Goal: Information Seeking & Learning: Learn about a topic

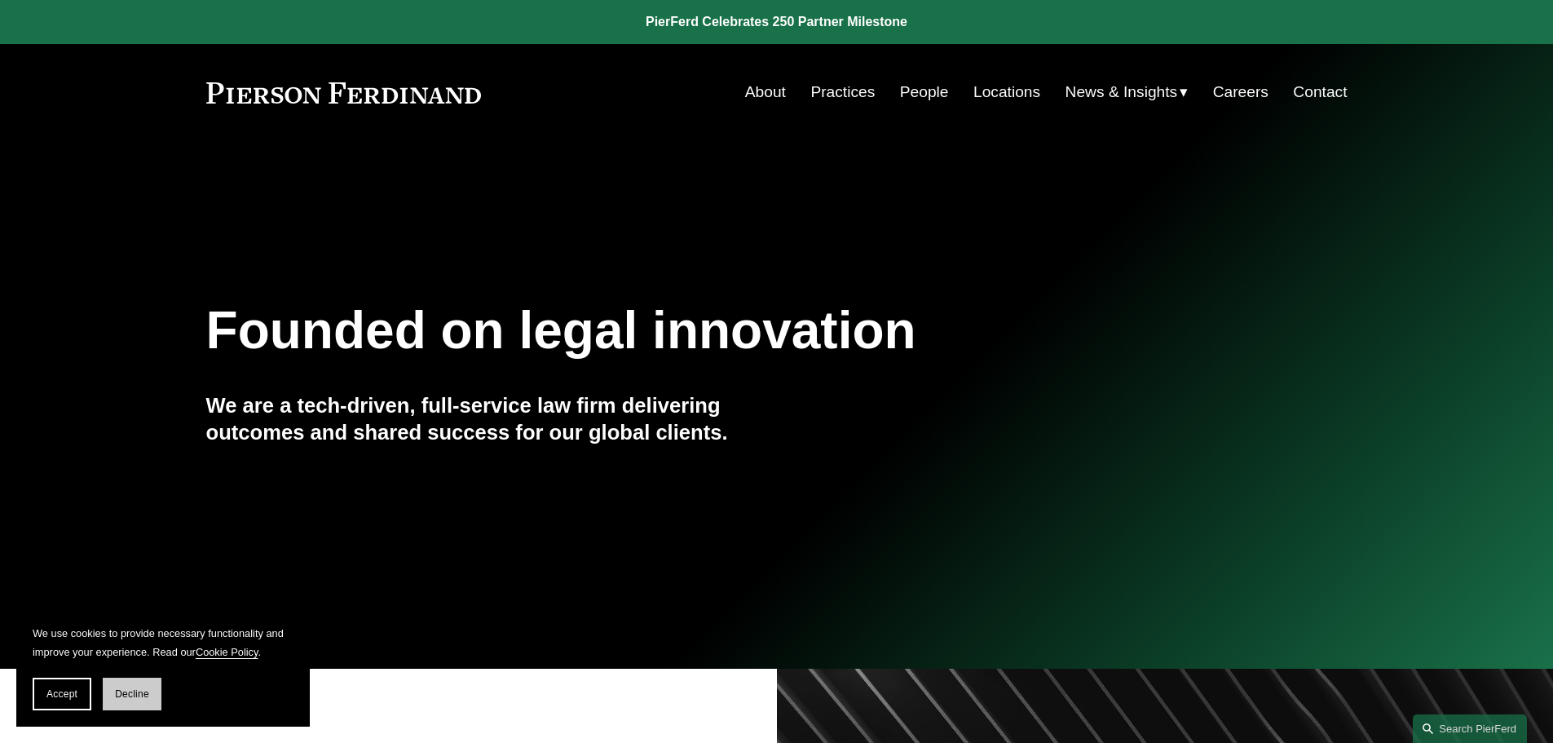
click at [123, 691] on span "Decline" at bounding box center [132, 693] width 34 height 11
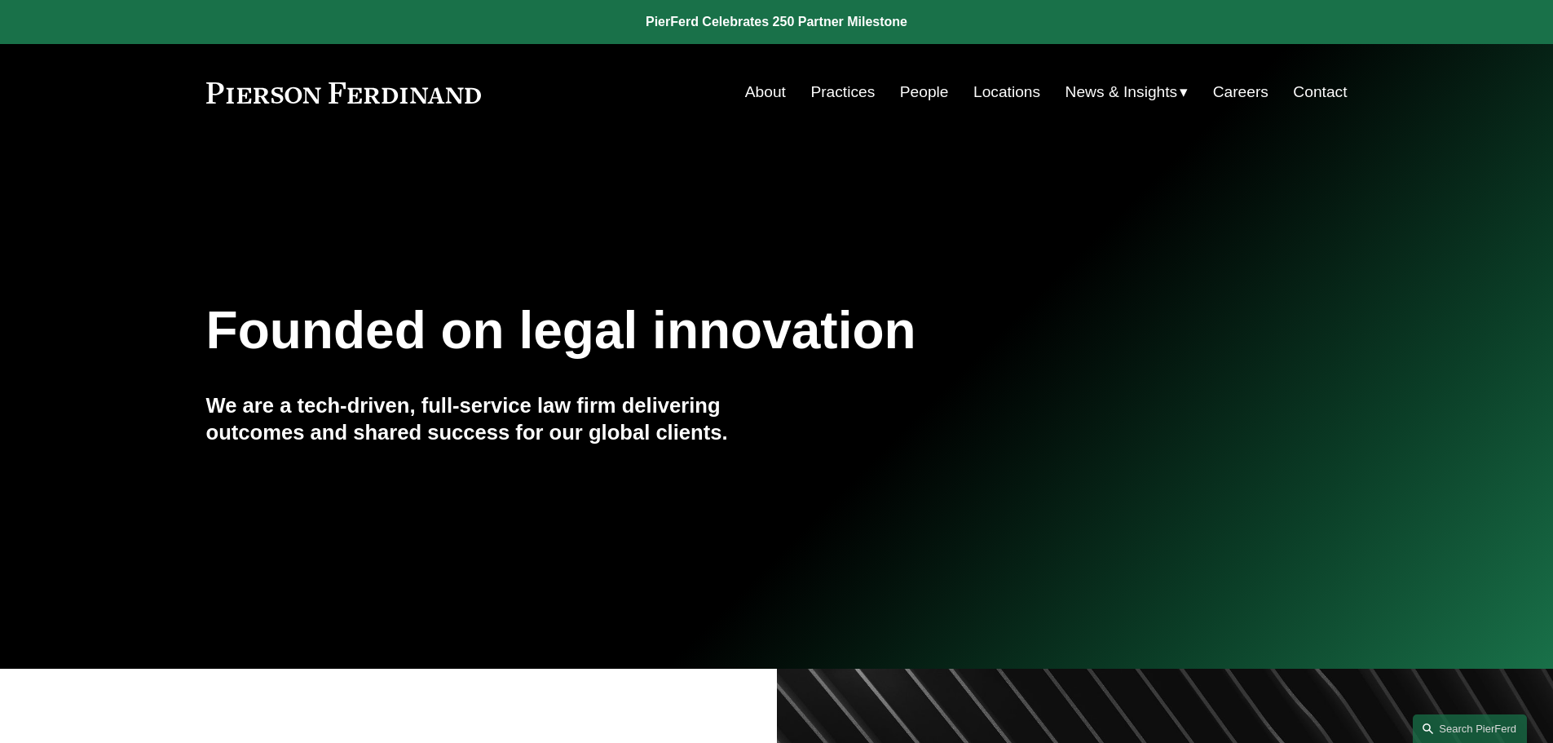
click at [827, 91] on link "Practices" at bounding box center [842, 92] width 64 height 31
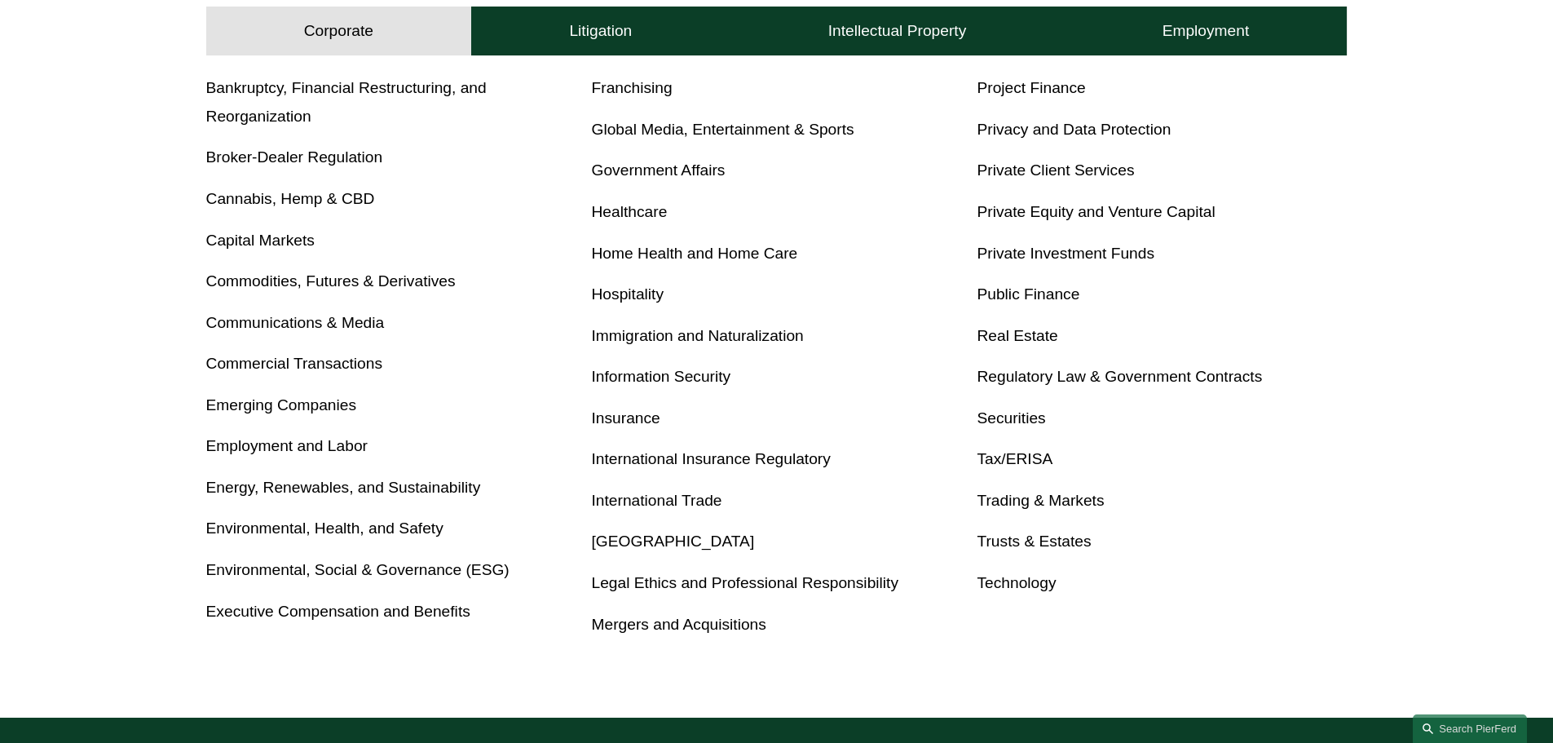
scroll to position [815, 0]
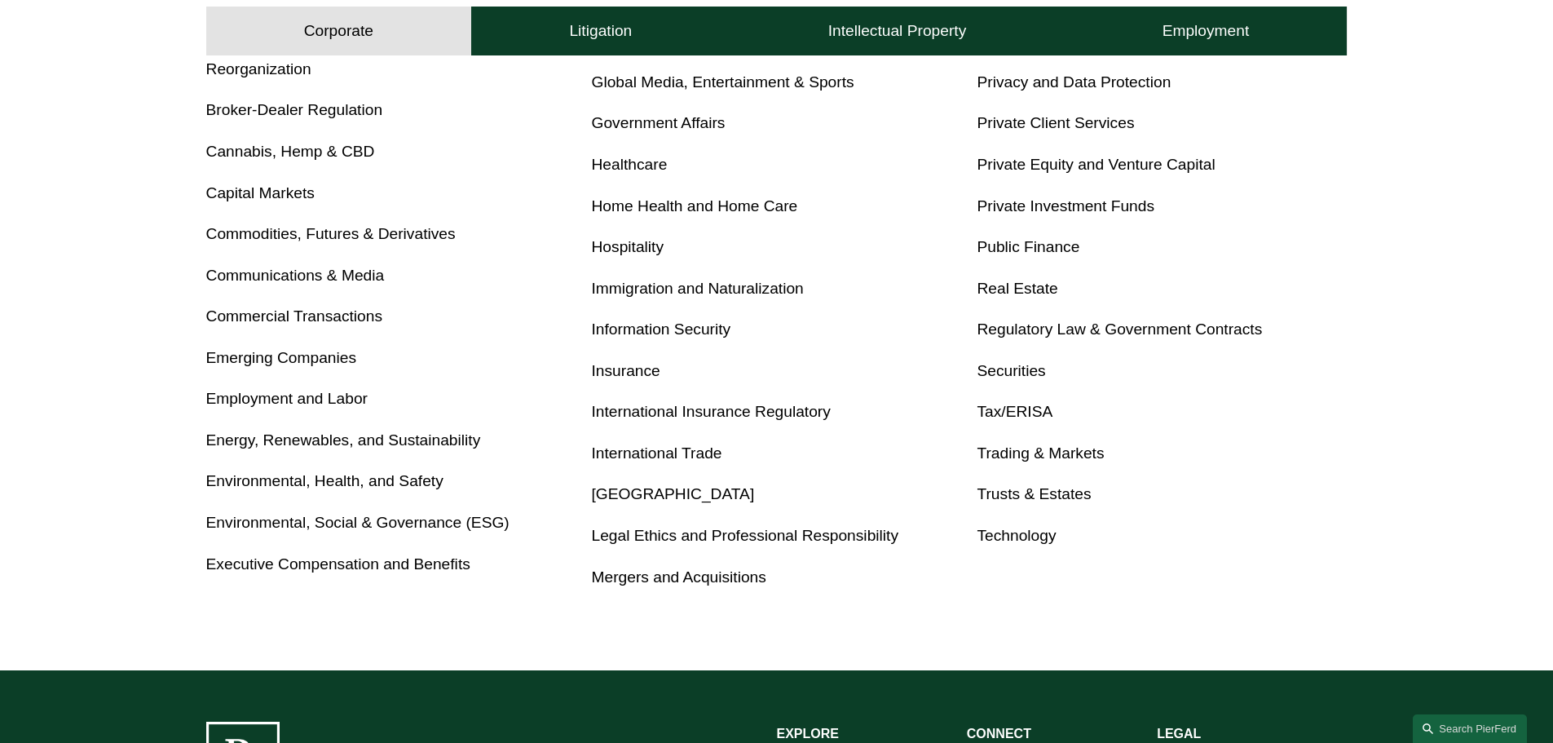
click at [720, 580] on link "Mergers and Acquisitions" at bounding box center [679, 576] width 174 height 17
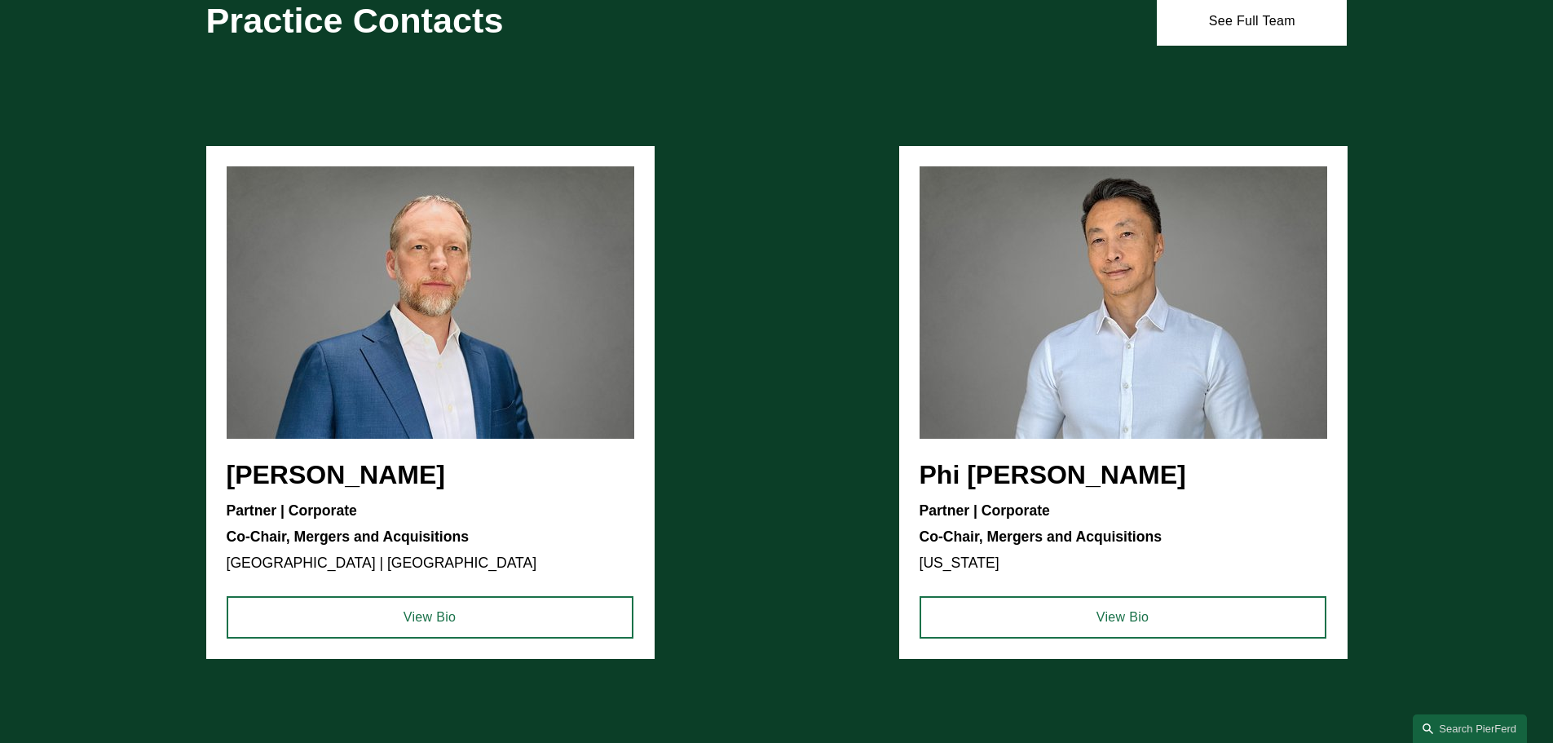
scroll to position [1142, 0]
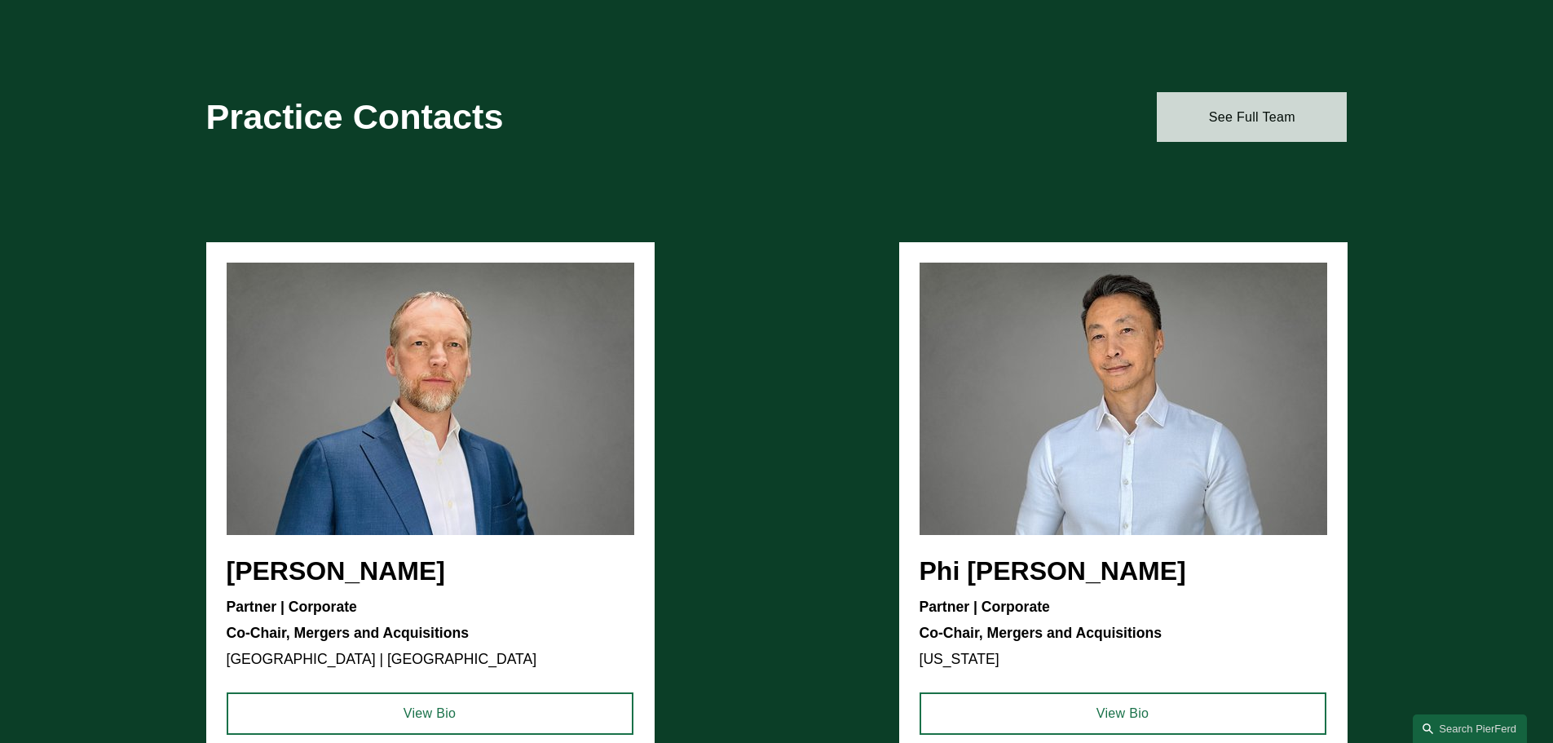
click at [1251, 108] on link "See Full Team" at bounding box center [1252, 116] width 190 height 49
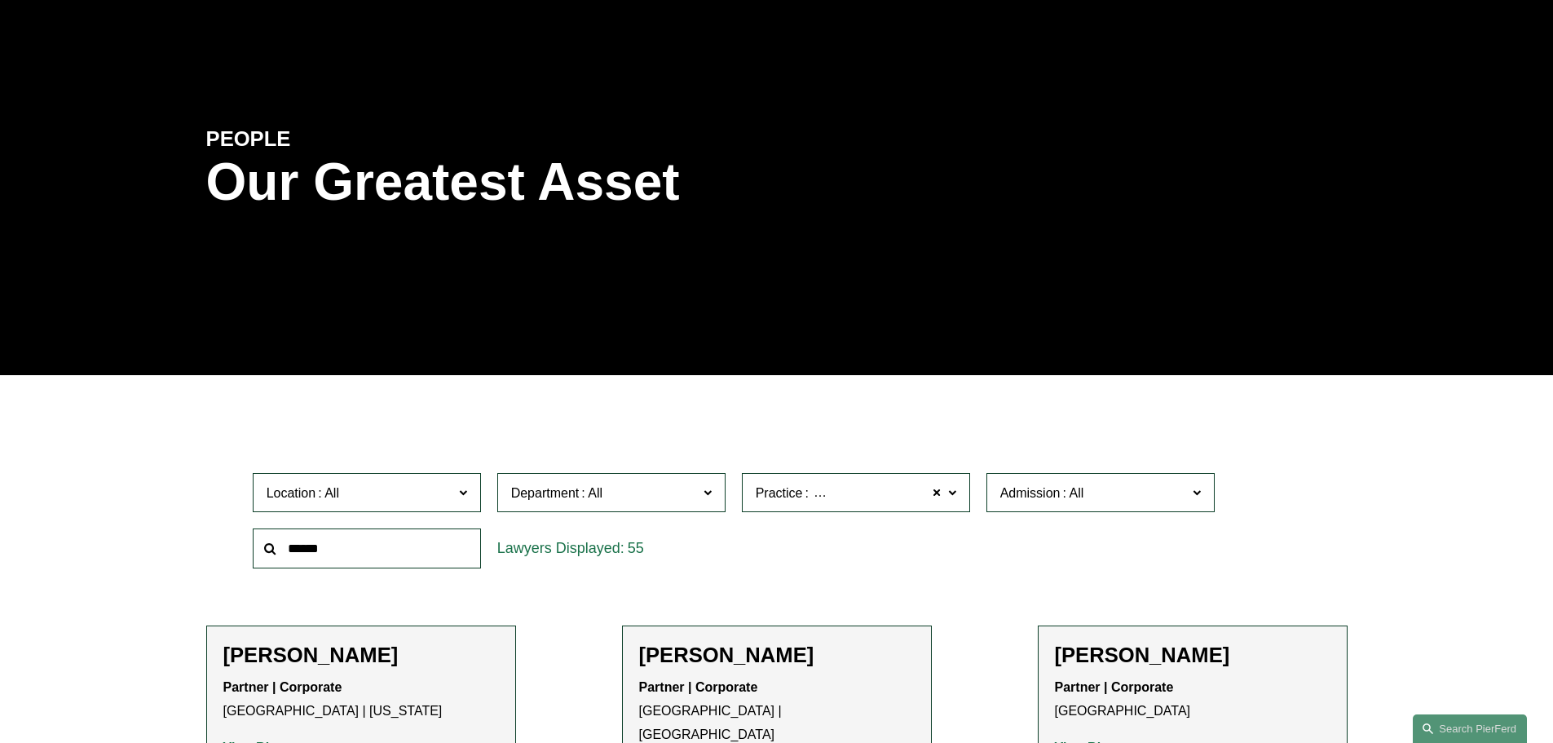
scroll to position [46, 0]
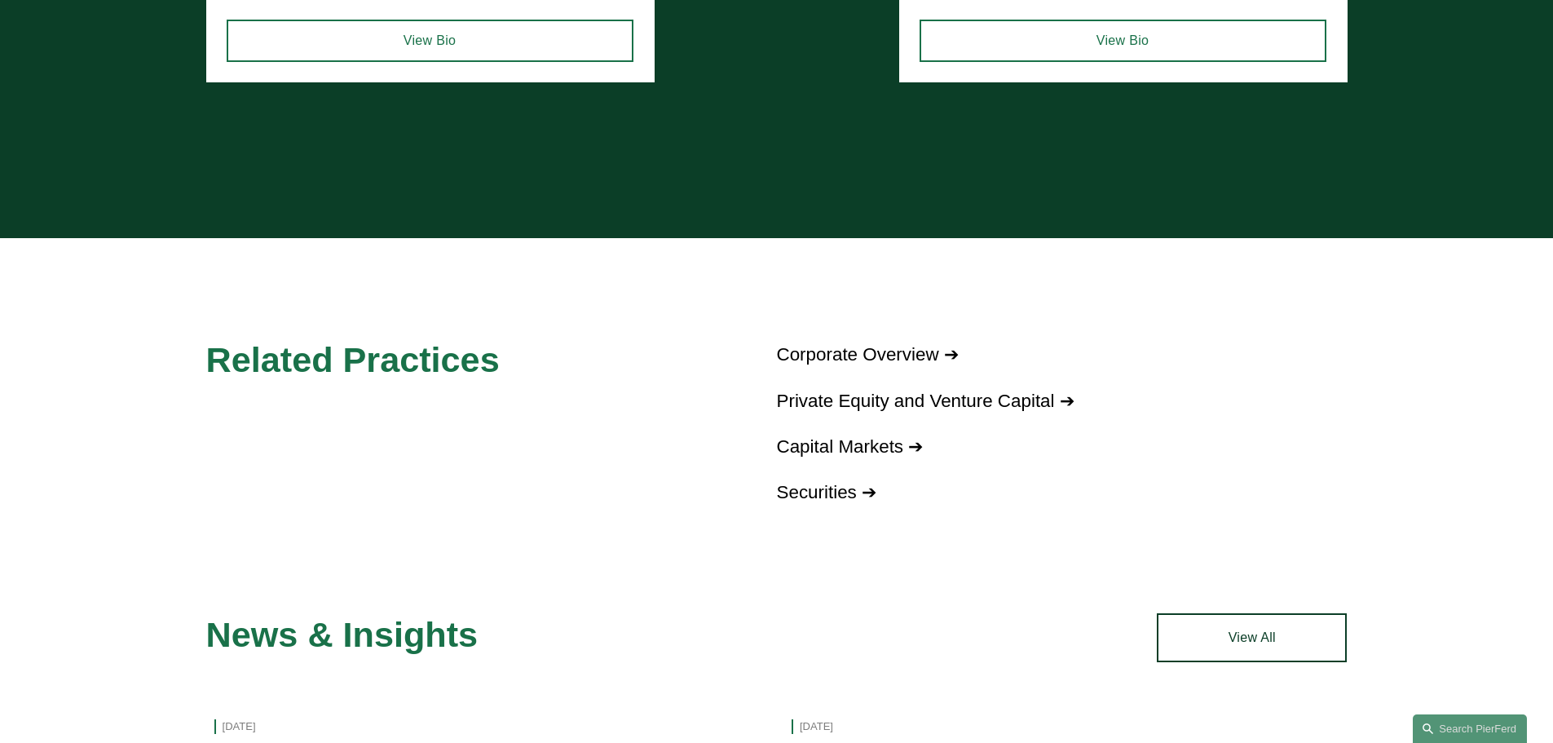
scroll to position [1875, 0]
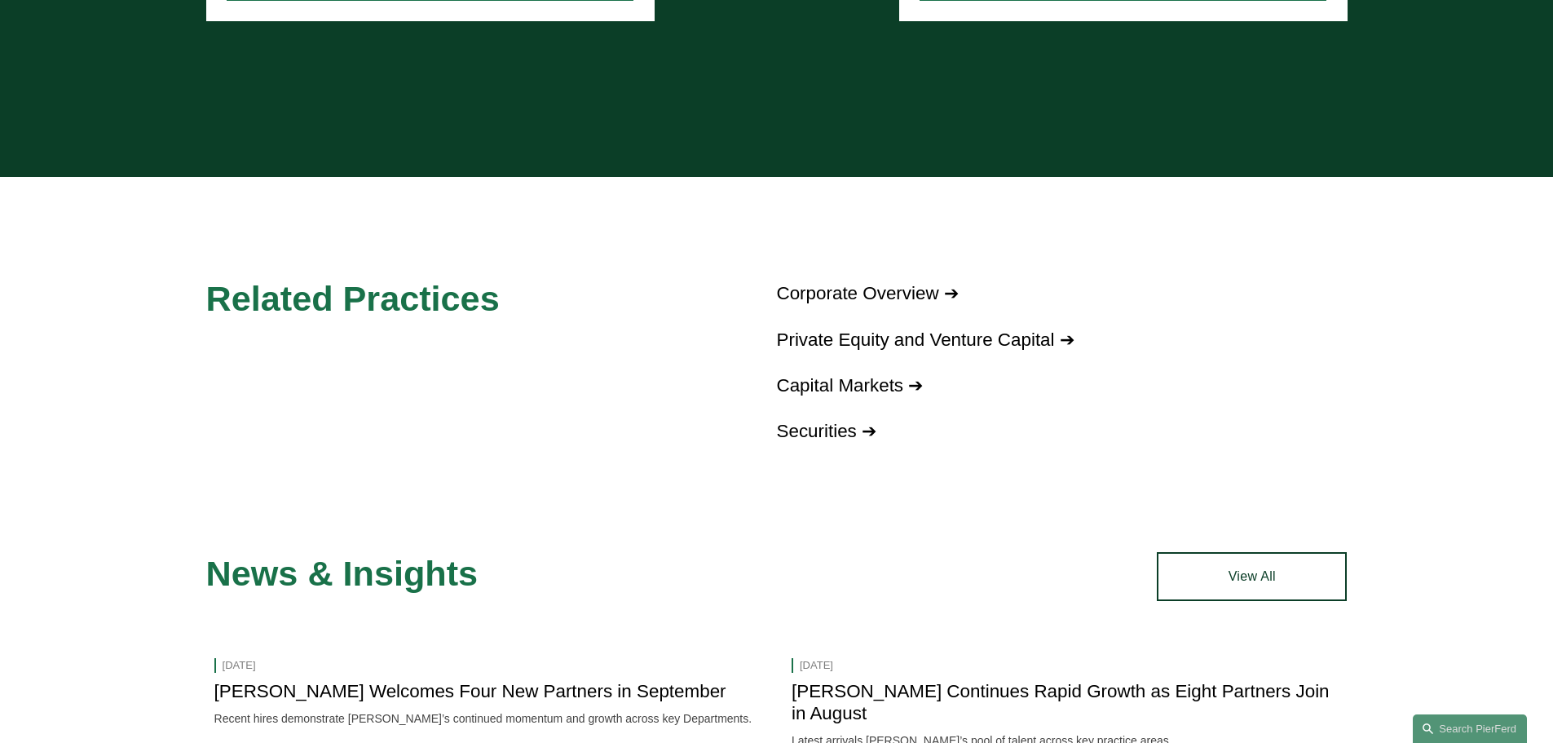
click at [885, 289] on link "Corporate Overview ➔" at bounding box center [868, 293] width 182 height 20
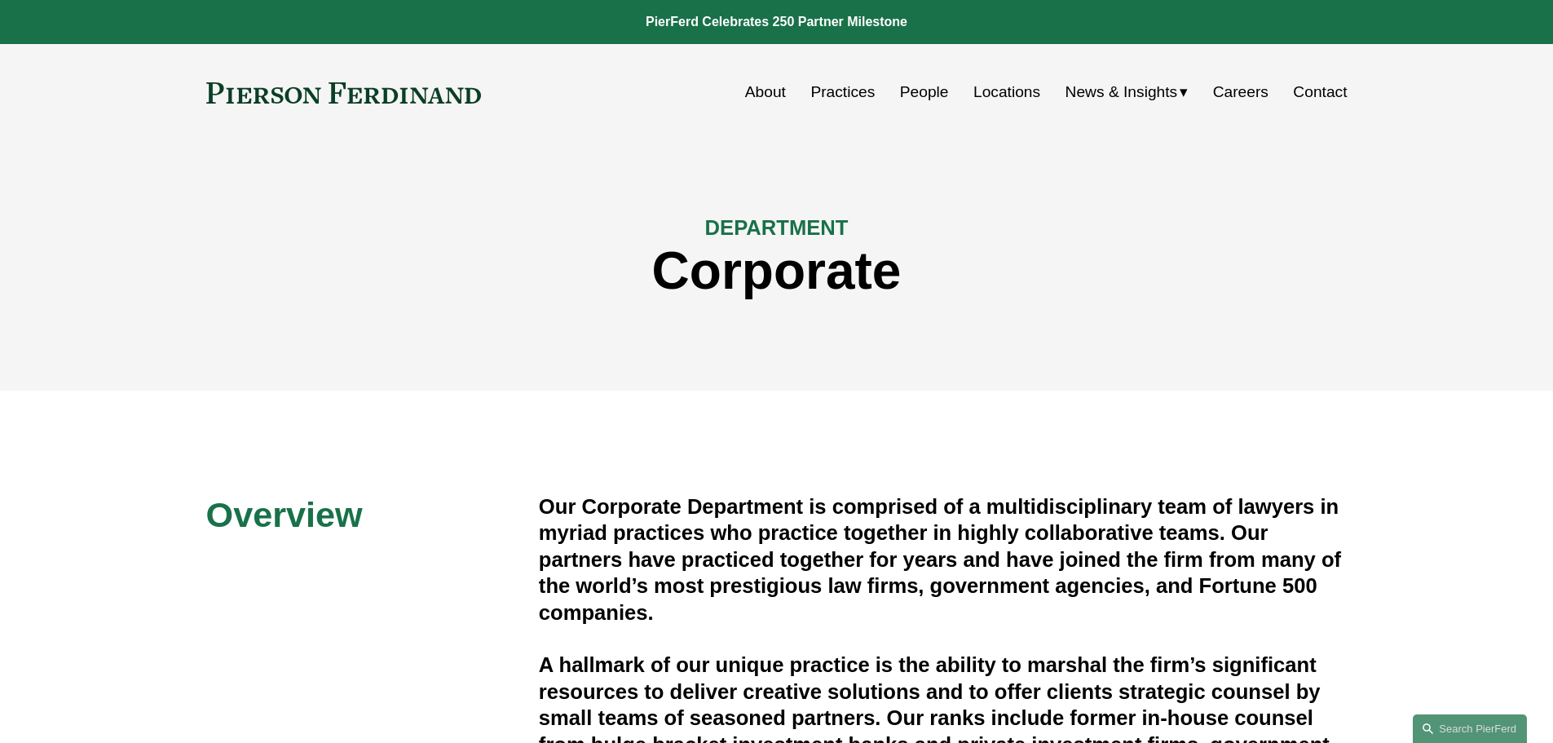
click at [819, 95] on link "Practices" at bounding box center [842, 92] width 64 height 31
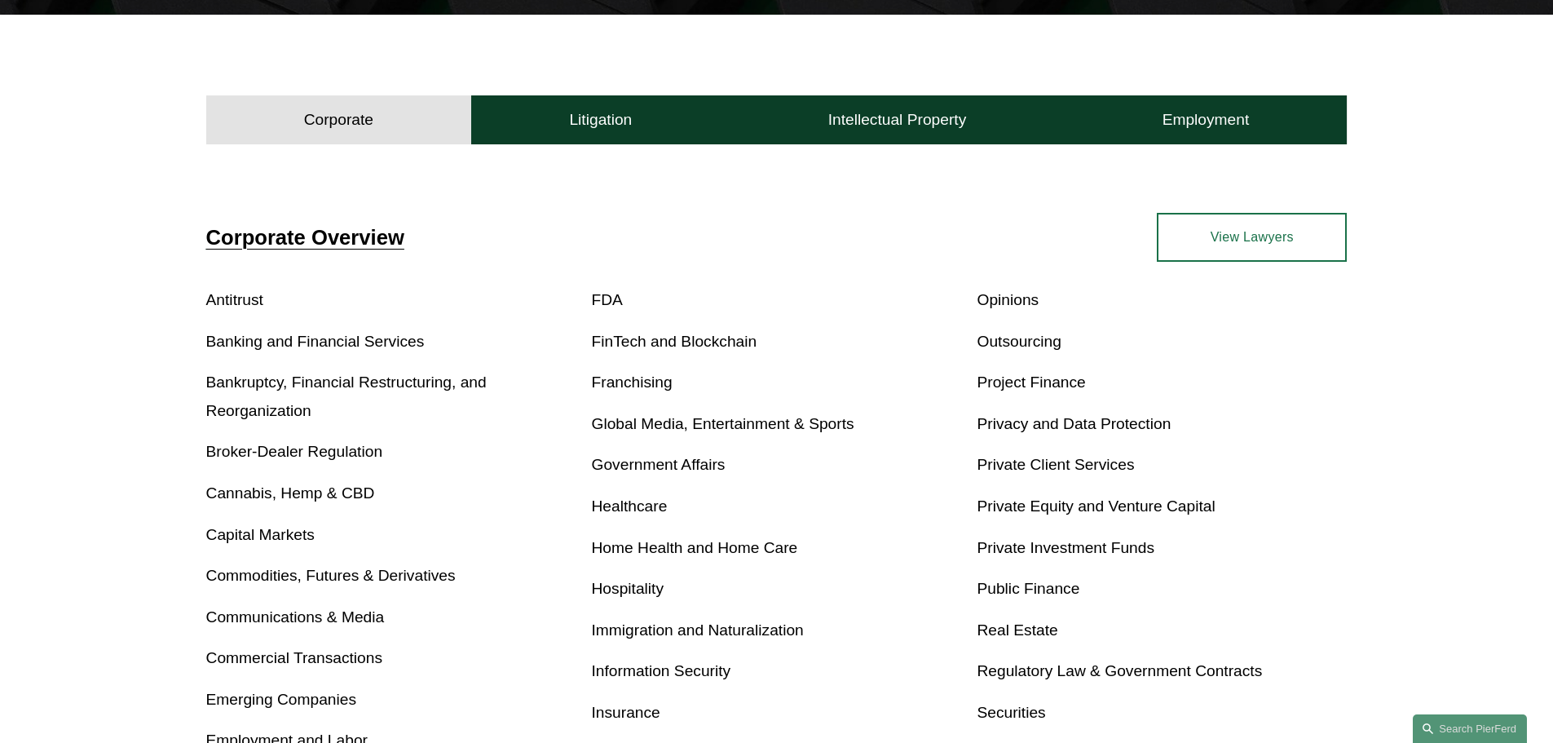
scroll to position [489, 0]
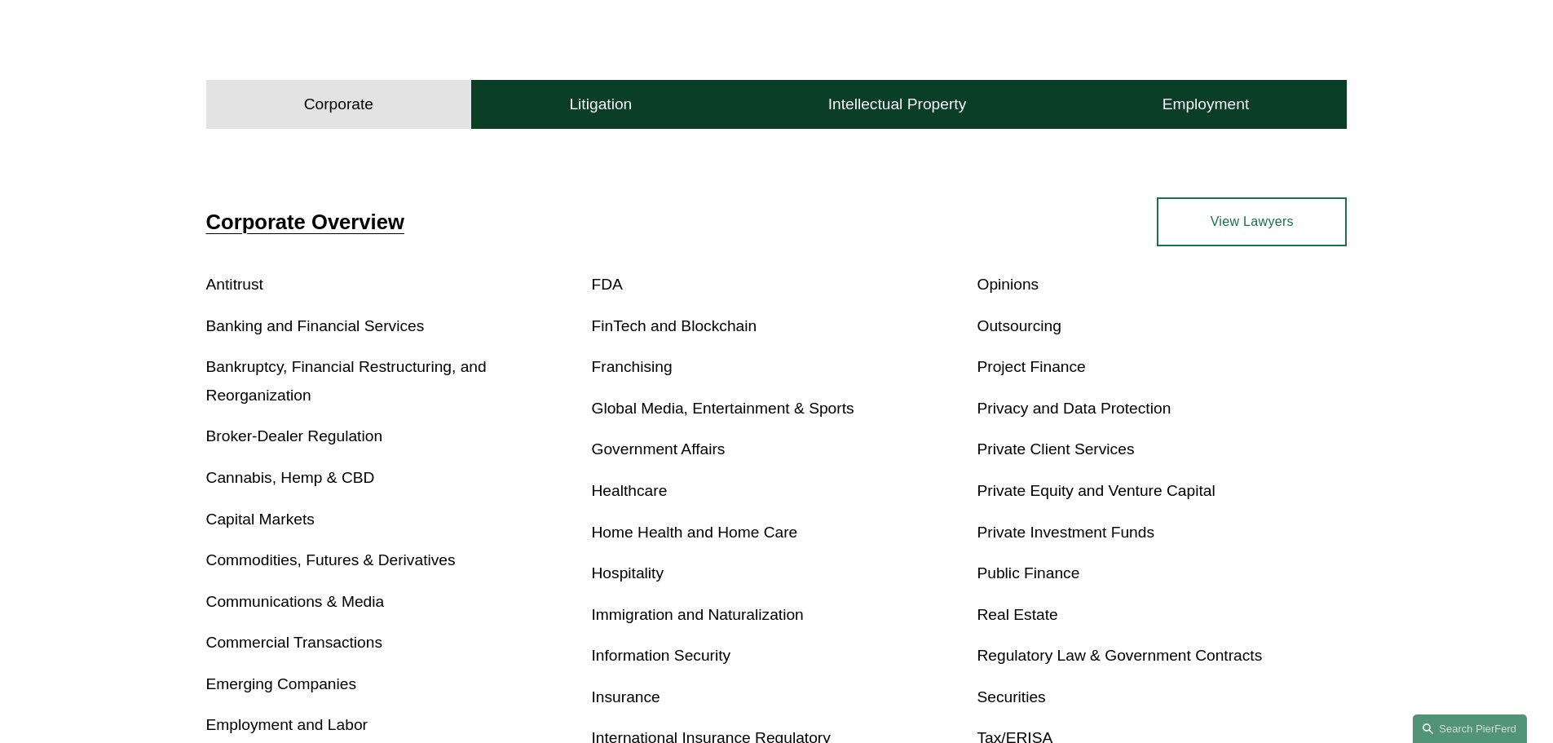
click at [638, 703] on link "Insurance" at bounding box center [626, 696] width 68 height 17
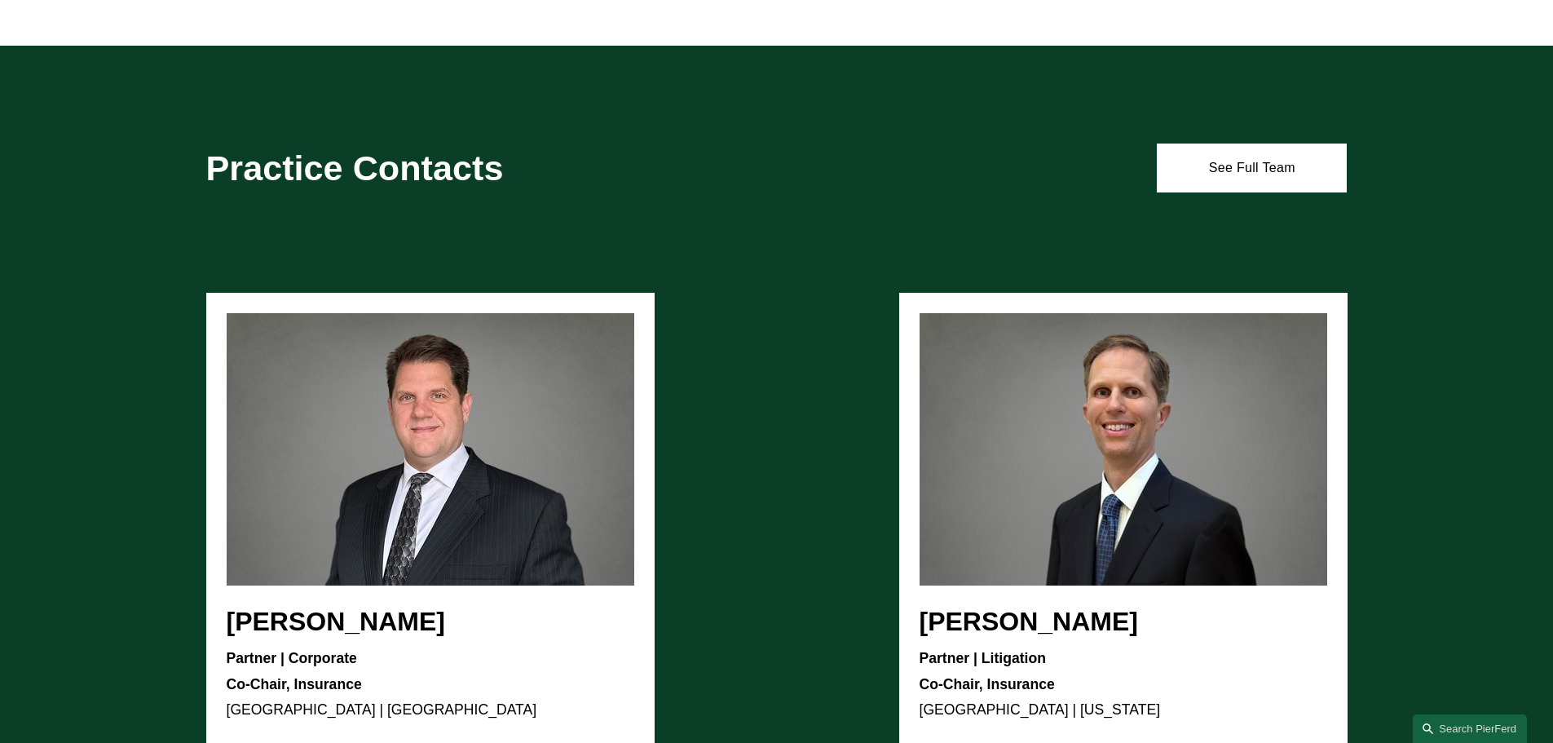
scroll to position [2365, 0]
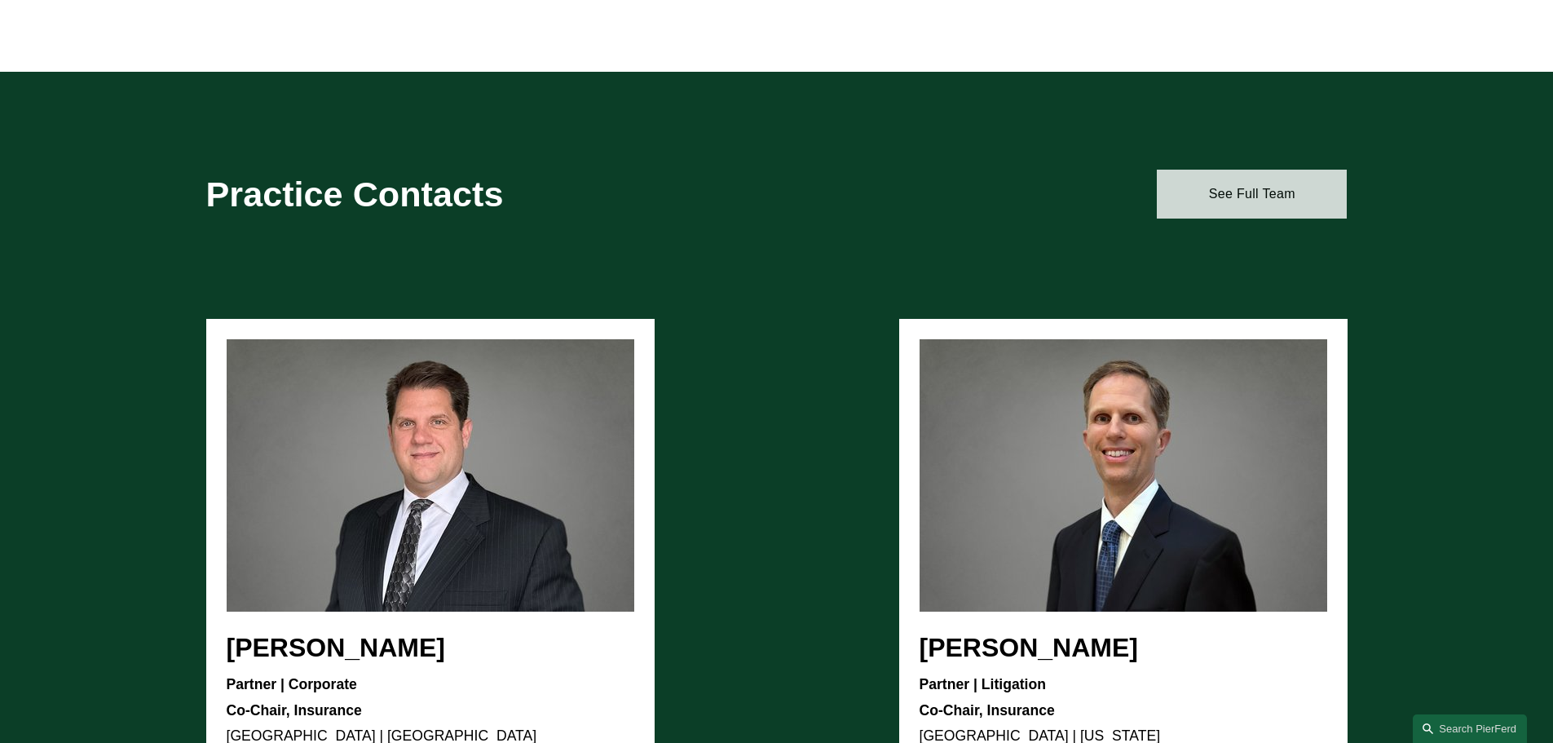
click at [1283, 200] on link "See Full Team" at bounding box center [1252, 194] width 190 height 49
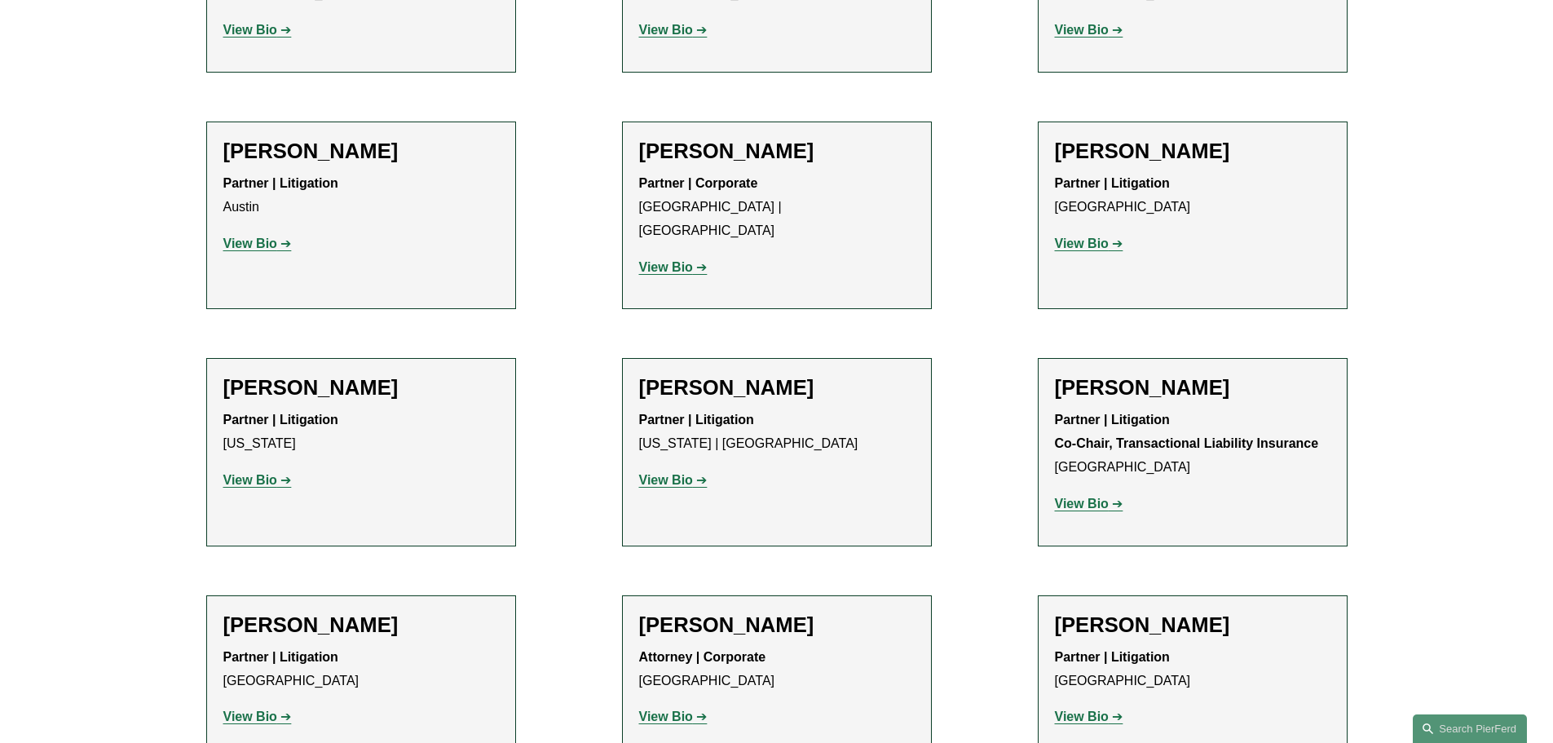
scroll to position [1008, 0]
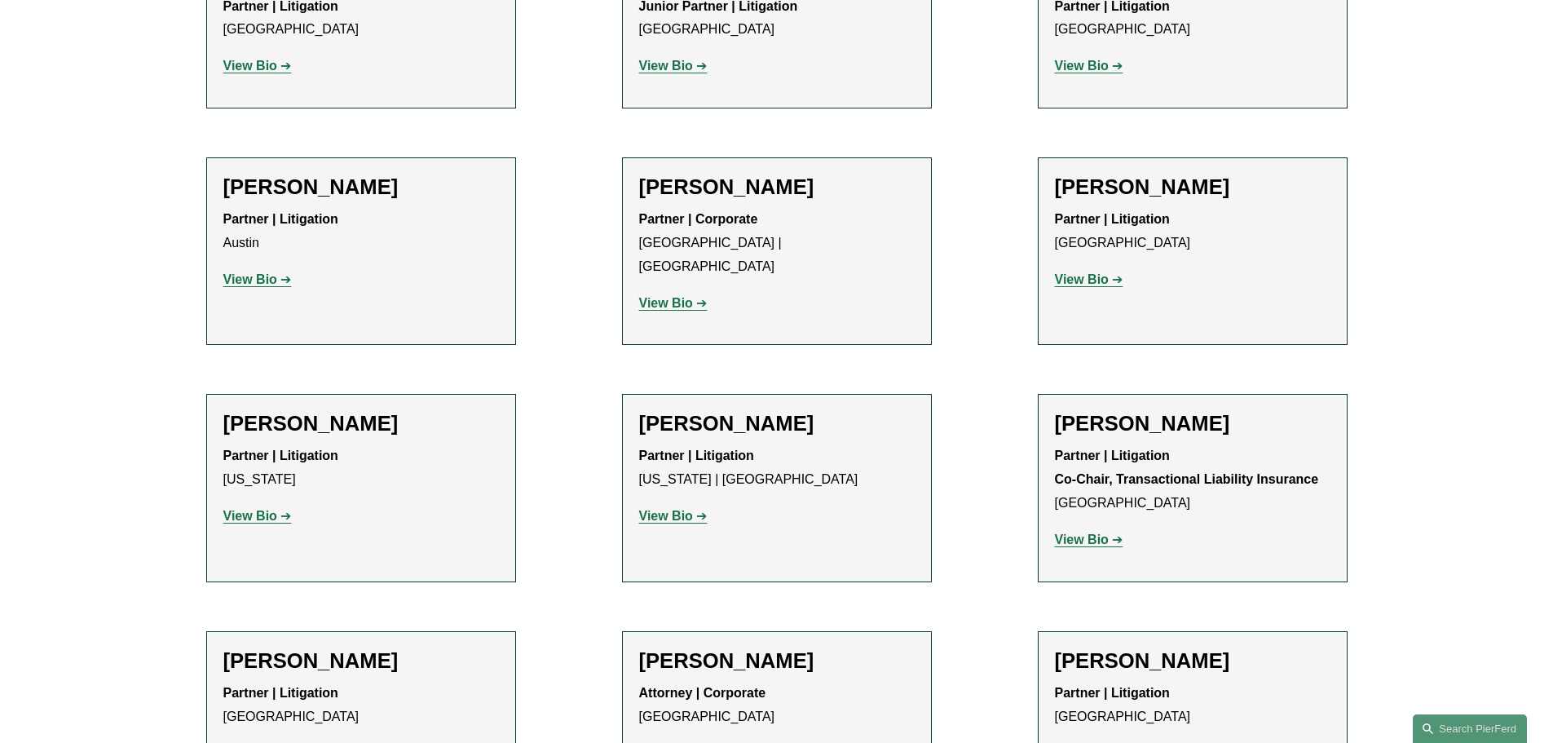
click at [1181, 411] on h2 "[PERSON_NAME]" at bounding box center [1193, 423] width 276 height 25
click at [1084, 532] on strong "View Bio" at bounding box center [1082, 539] width 54 height 14
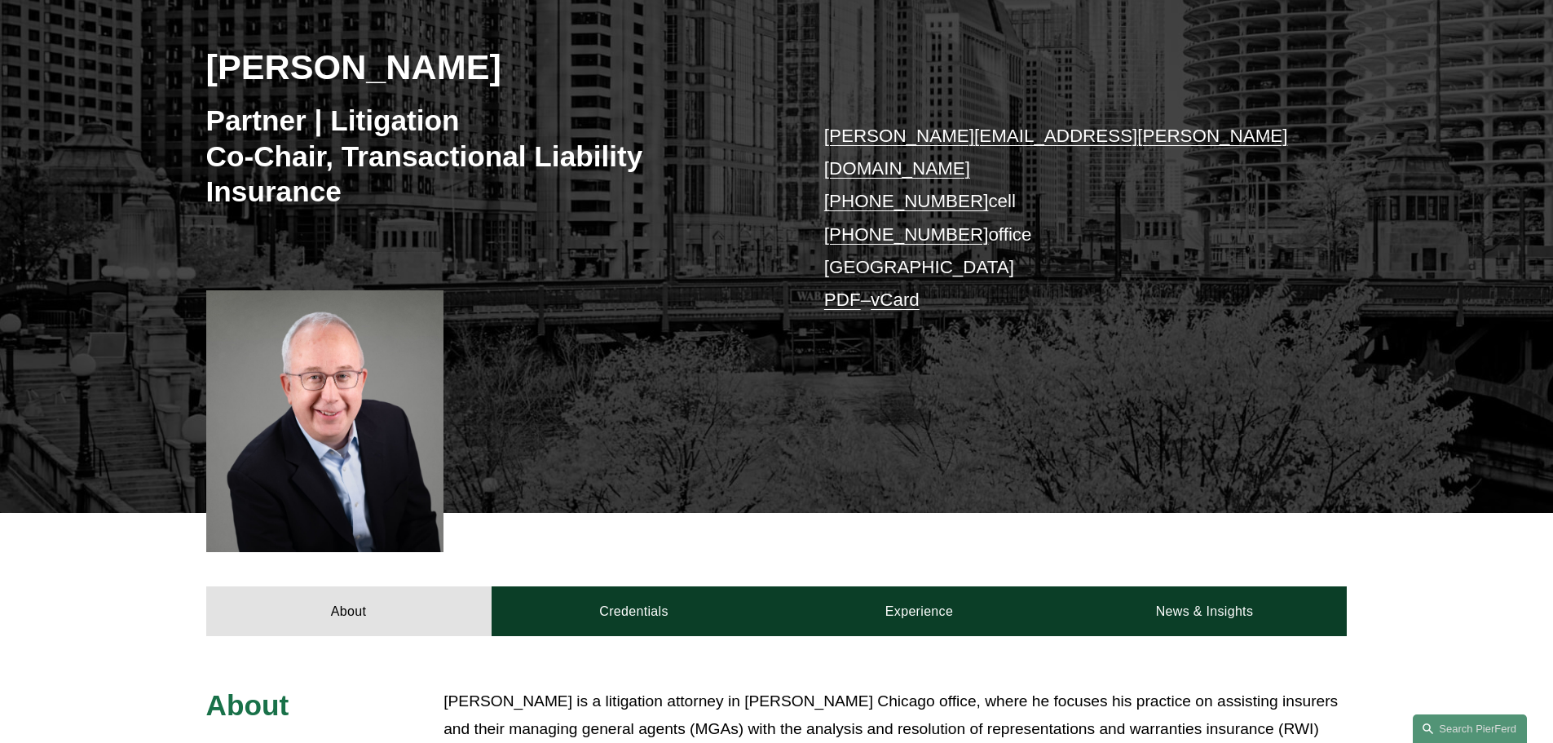
scroll to position [245, 0]
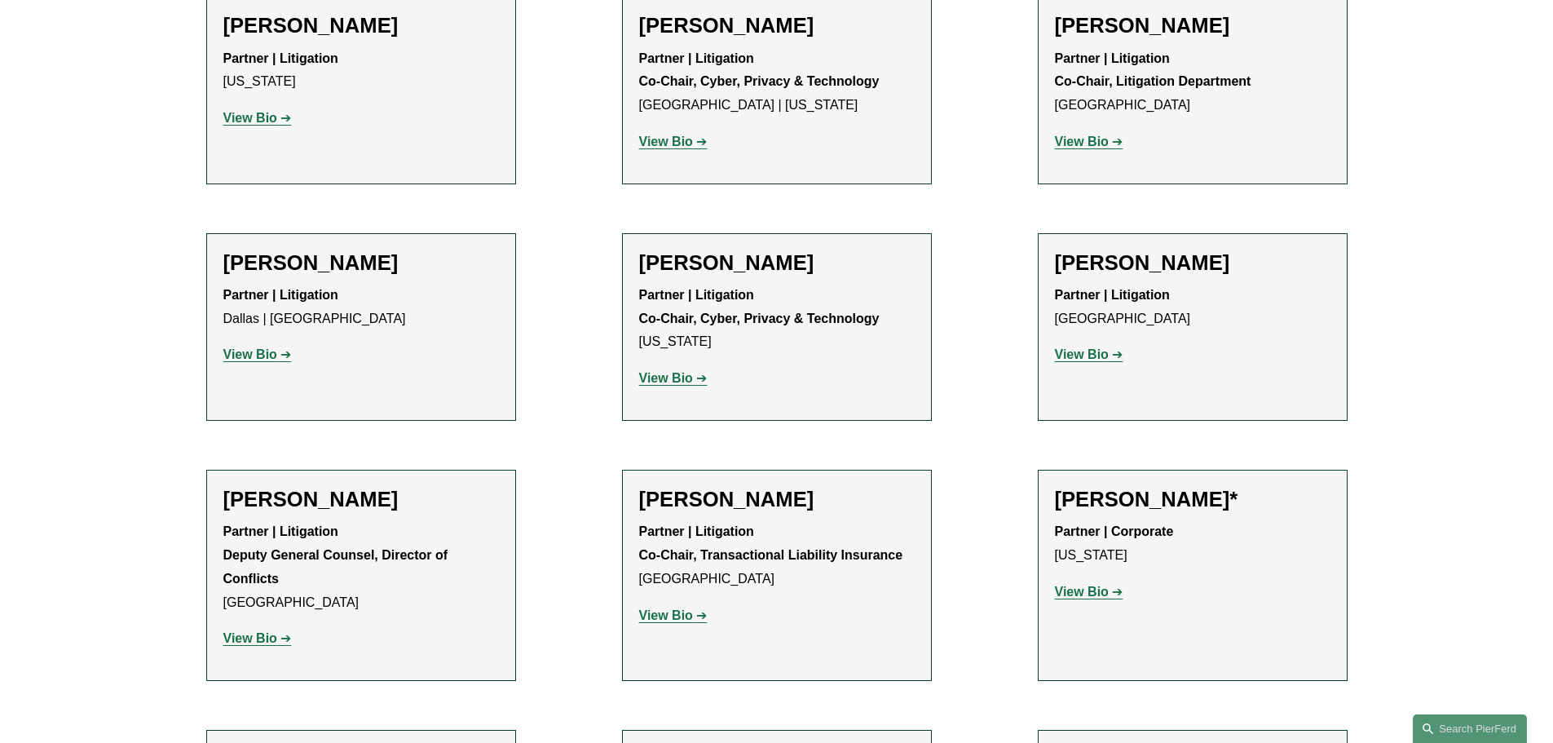
scroll to position [3862, 0]
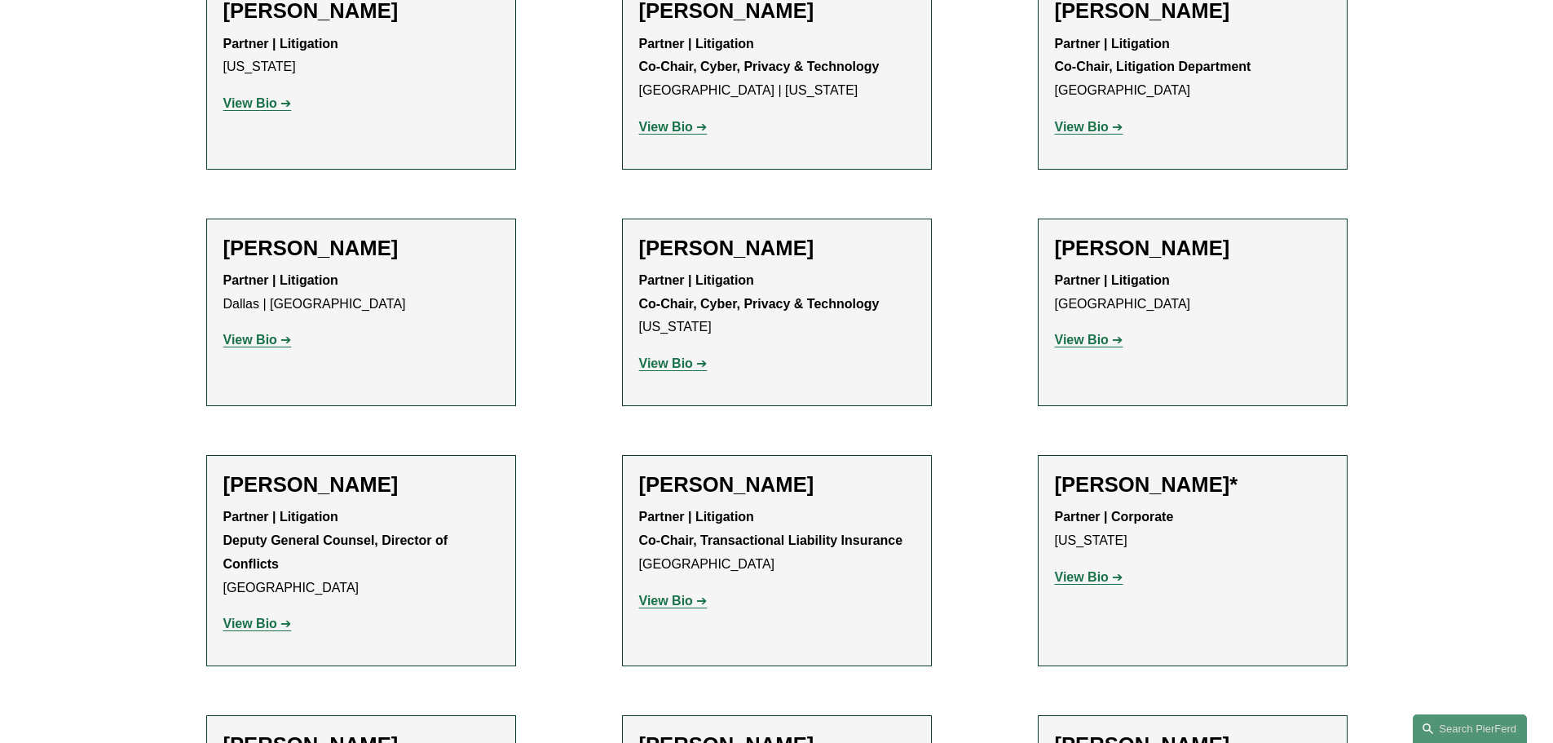
click at [665, 594] on strong "View Bio" at bounding box center [666, 601] width 54 height 14
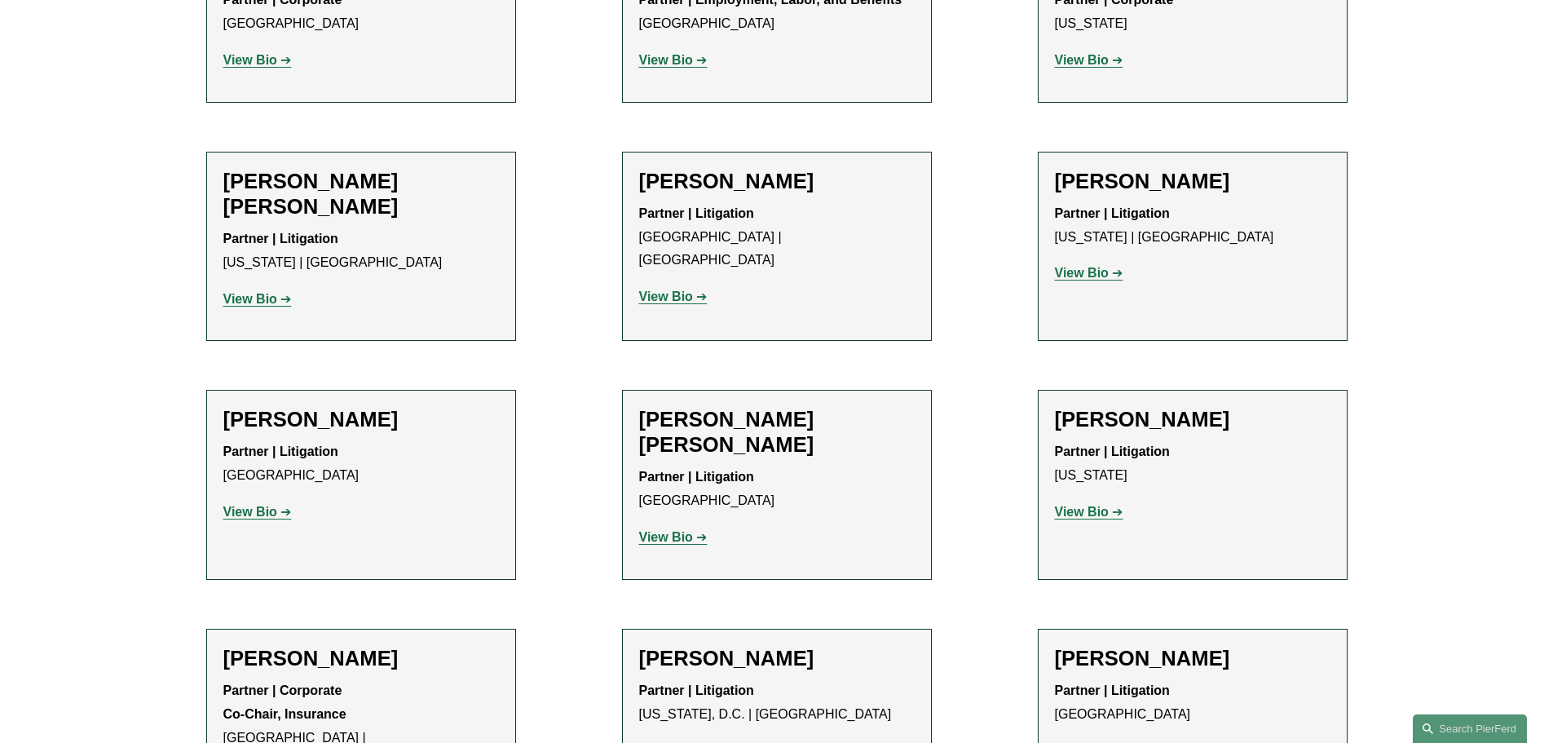
scroll to position [2068, 0]
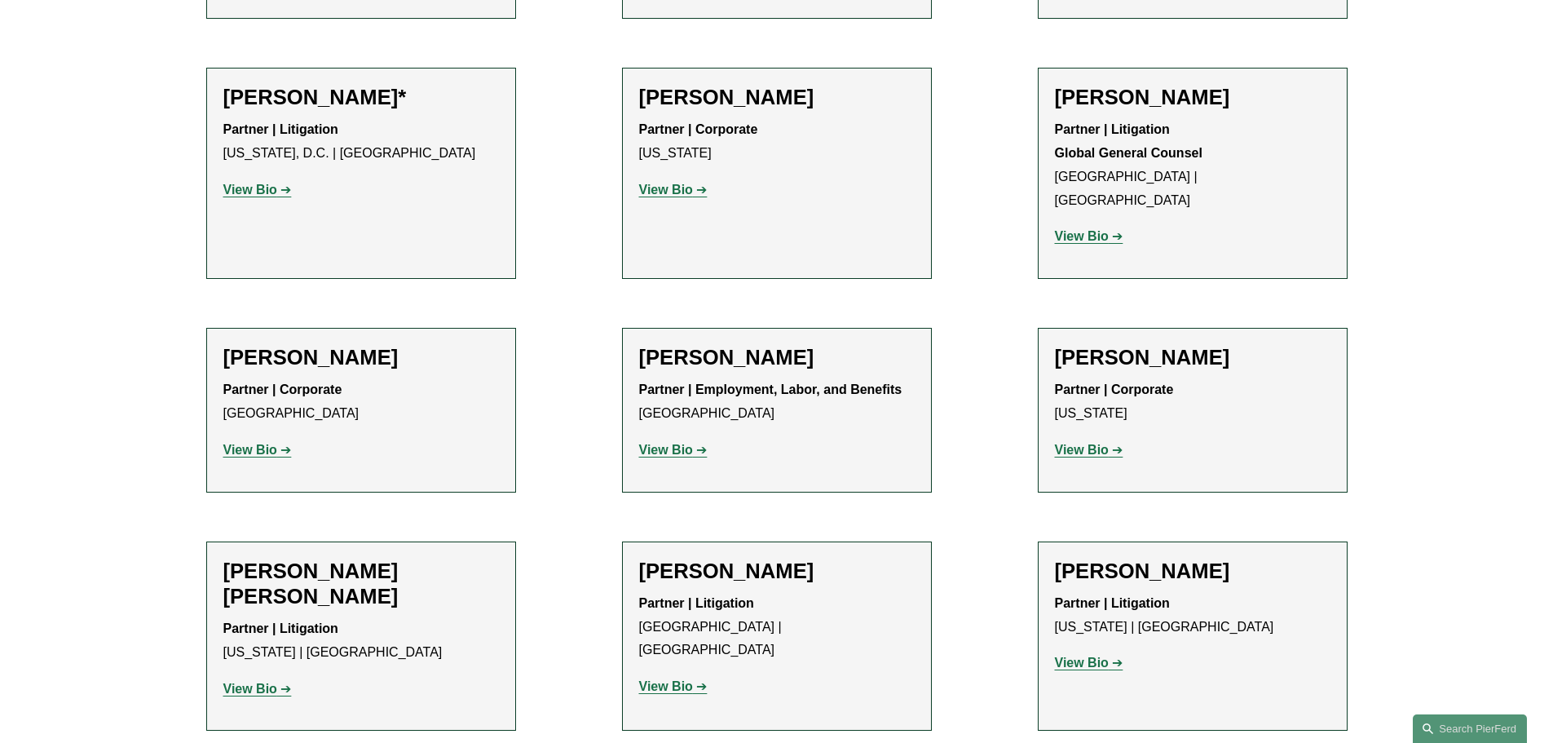
click at [257, 682] on strong "View Bio" at bounding box center [250, 689] width 54 height 14
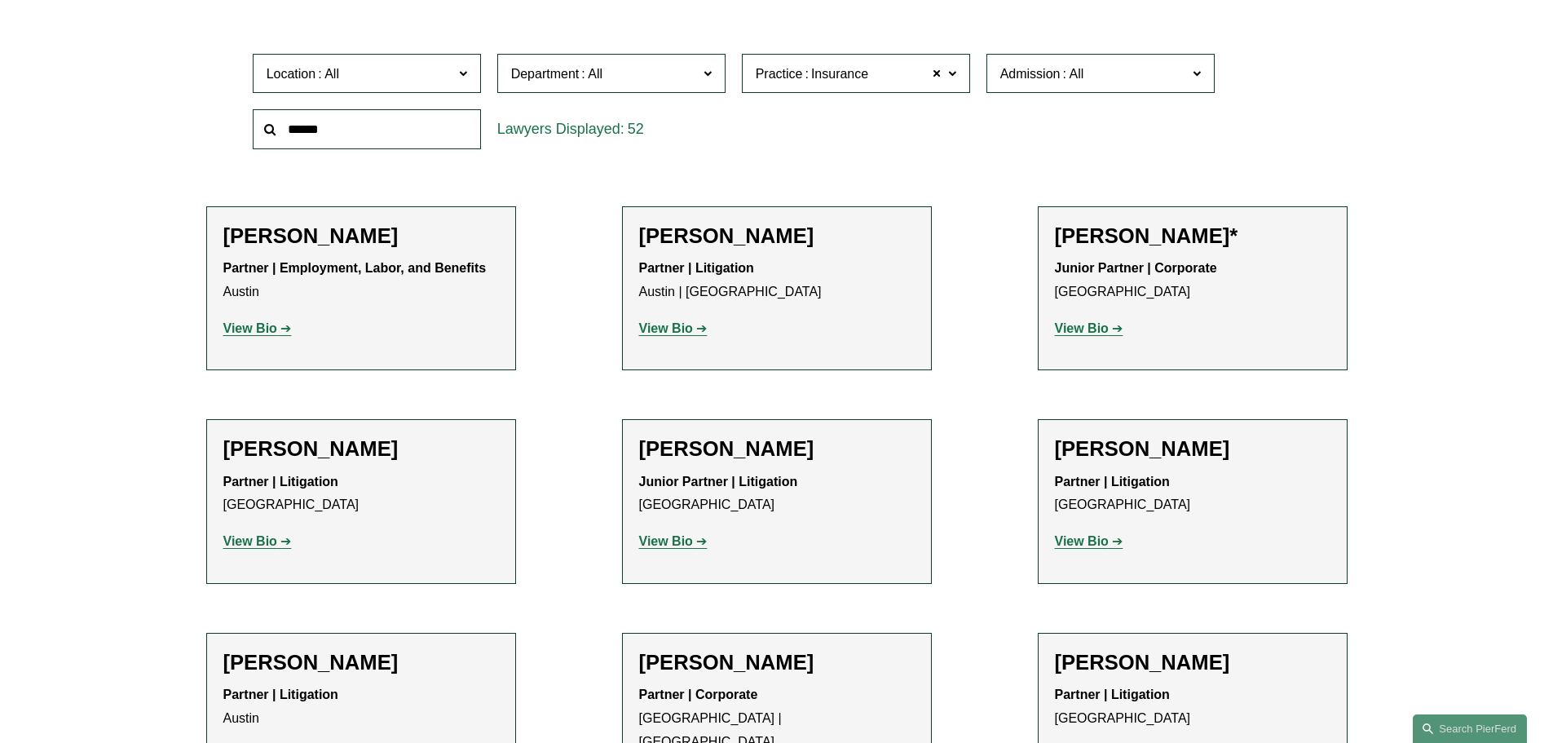
scroll to position [0, 0]
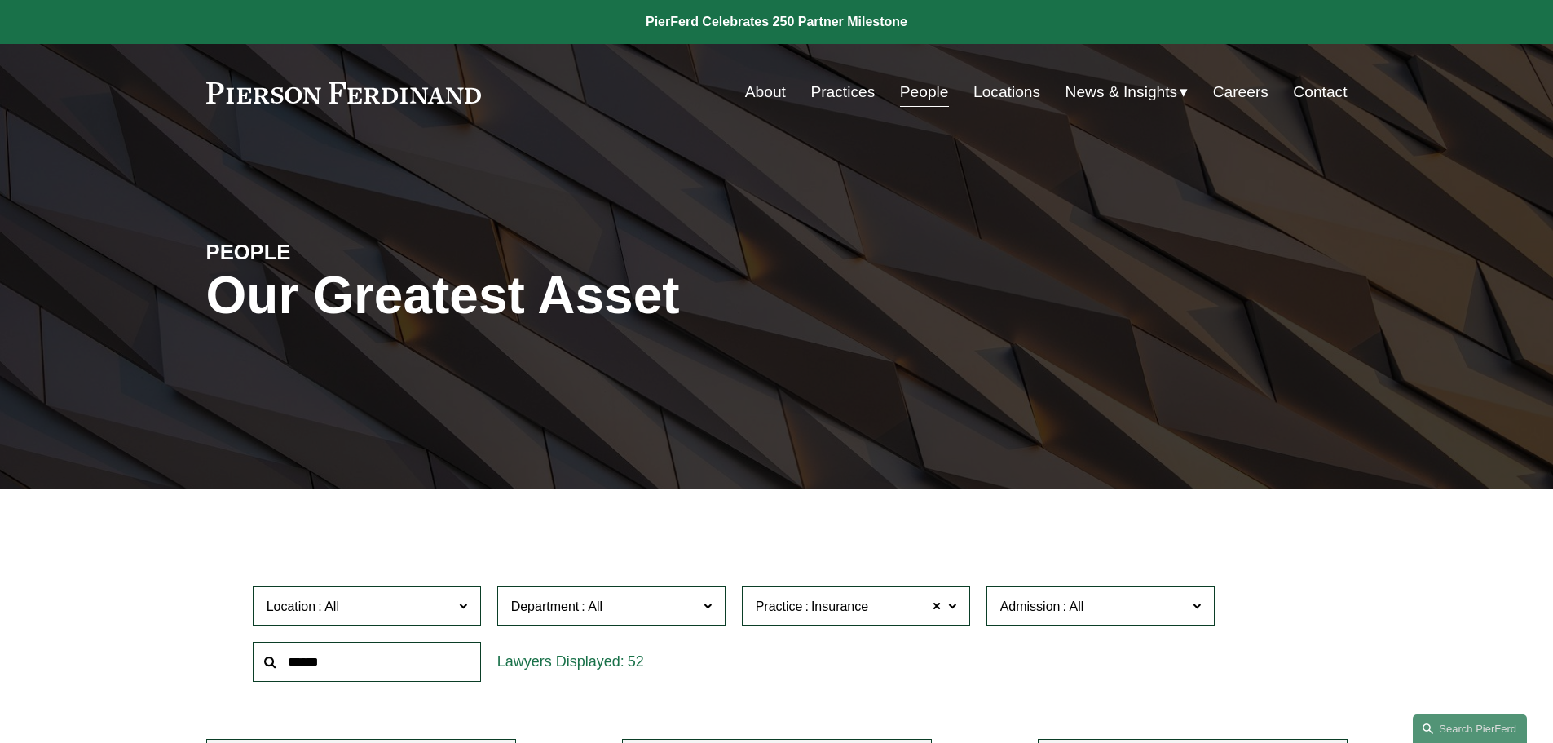
click at [758, 86] on link "About" at bounding box center [765, 92] width 41 height 31
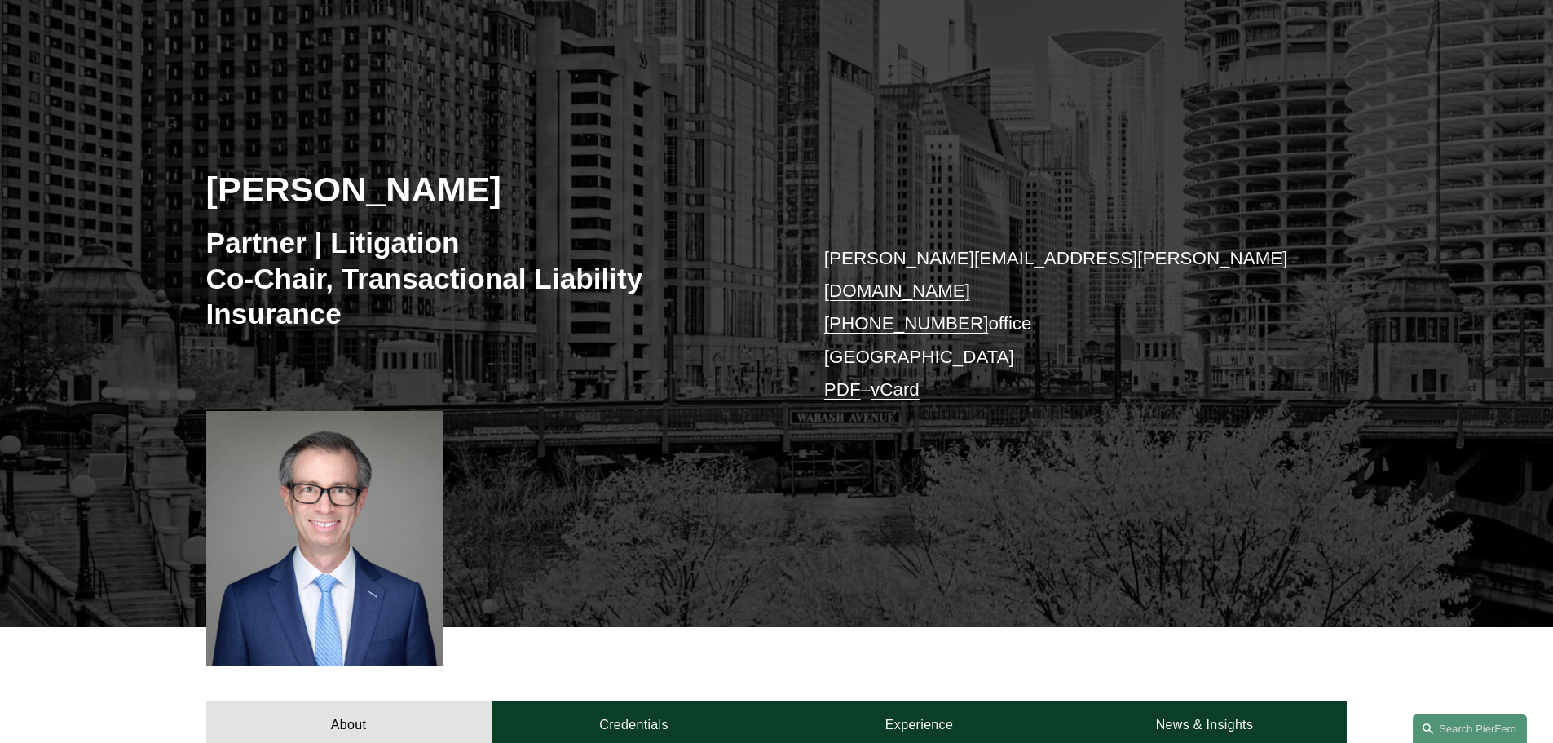
scroll to position [163, 0]
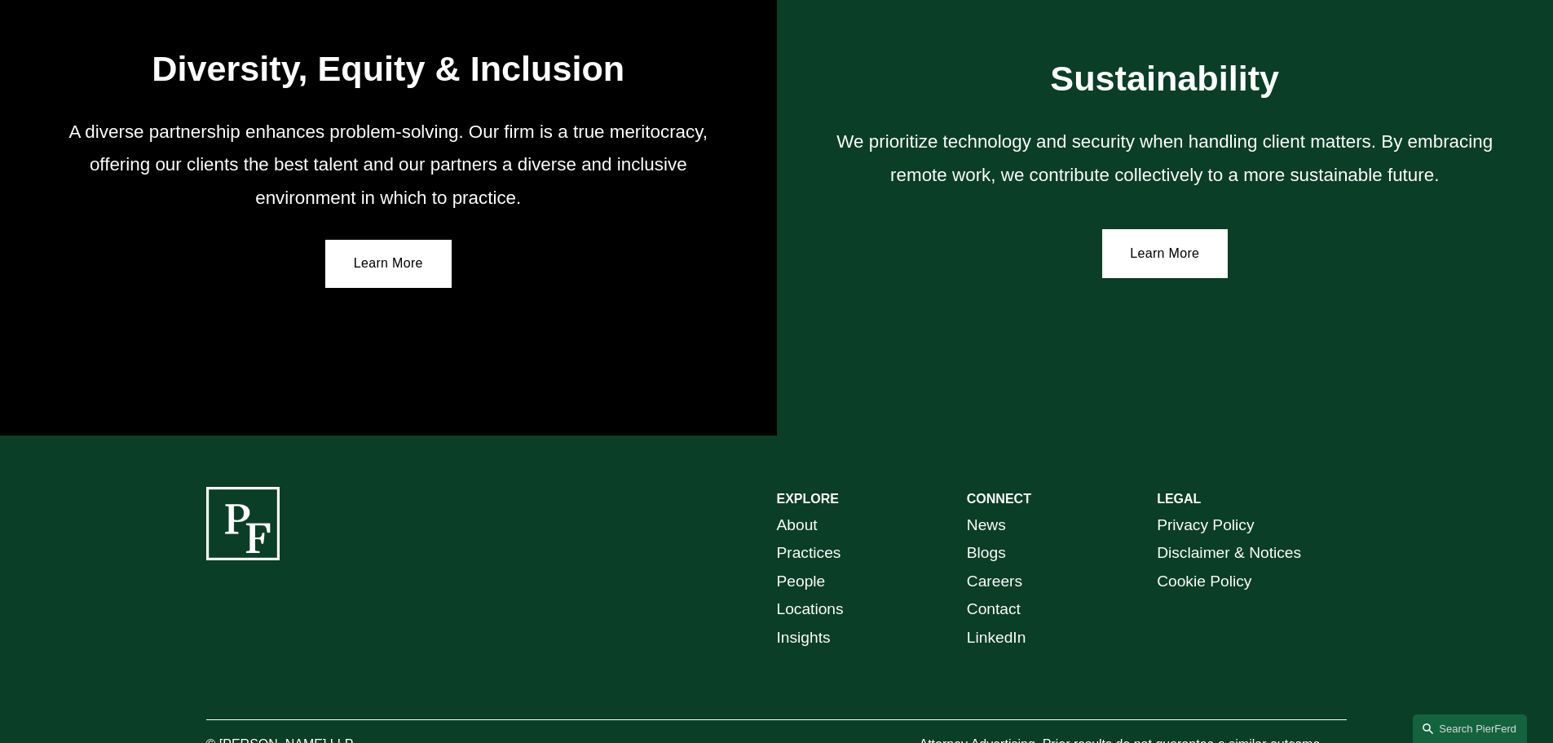
scroll to position [3012, 0]
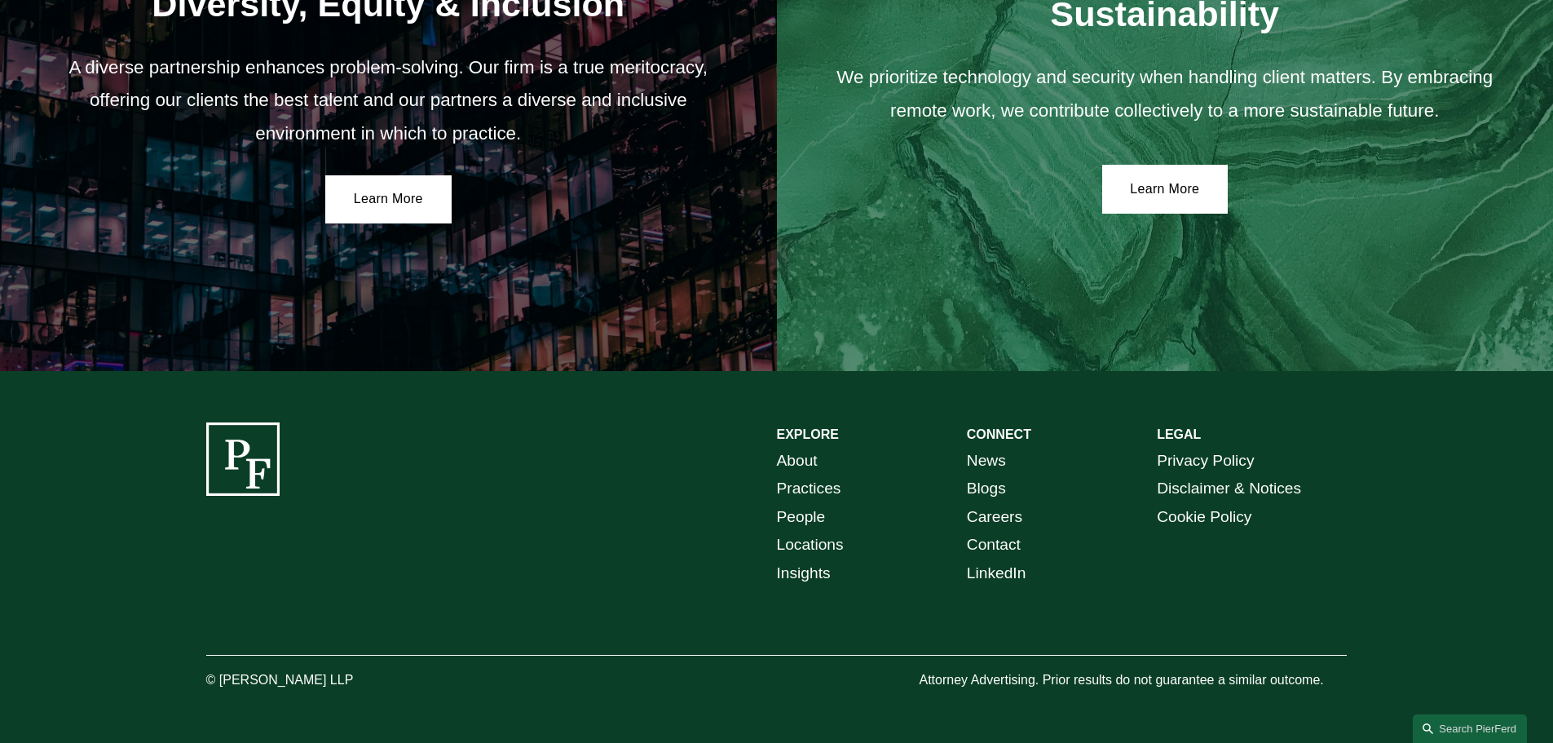
click at [797, 545] on link "Locations" at bounding box center [810, 545] width 67 height 29
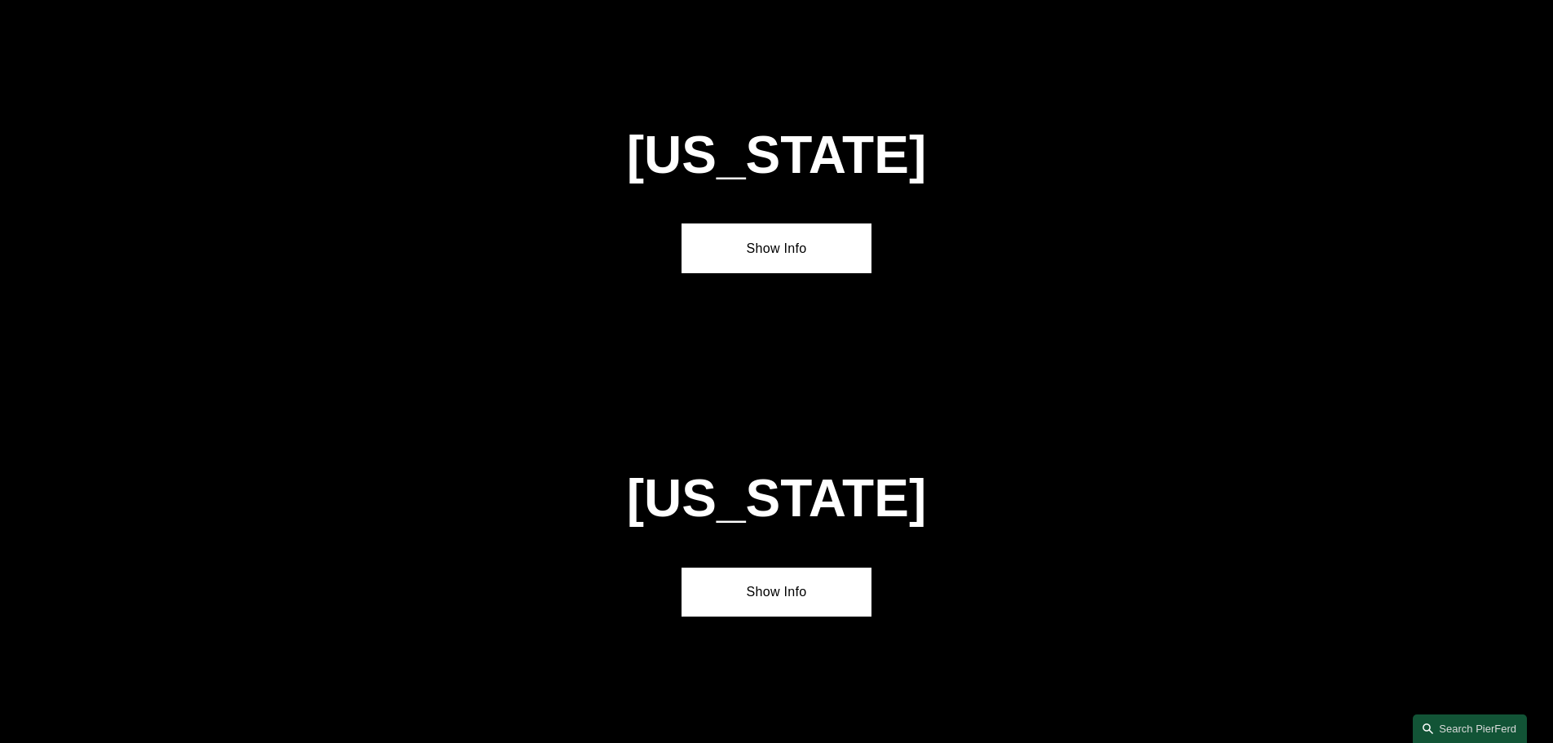
scroll to position [3953, 0]
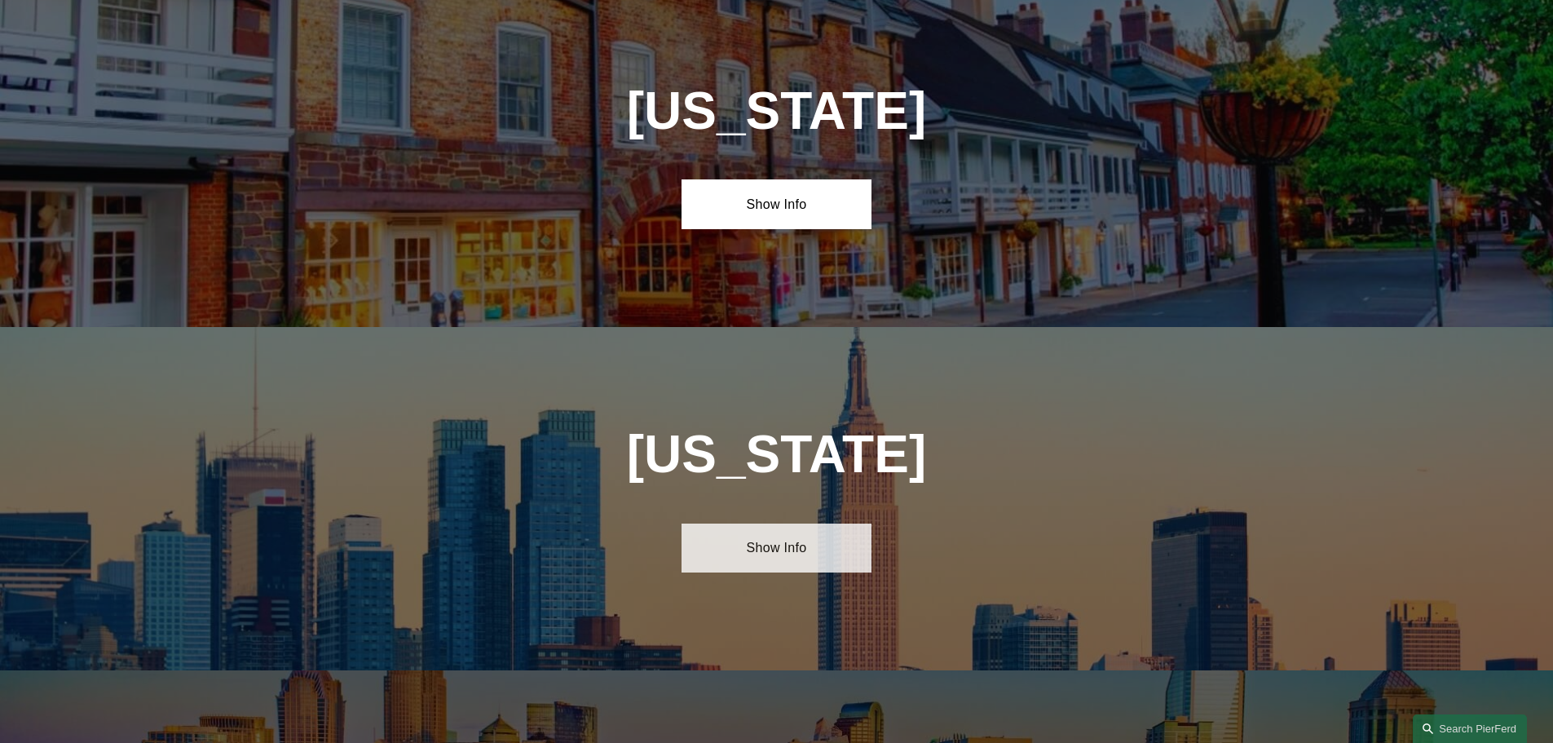
click at [757, 523] on link "Show Info" at bounding box center [777, 547] width 190 height 49
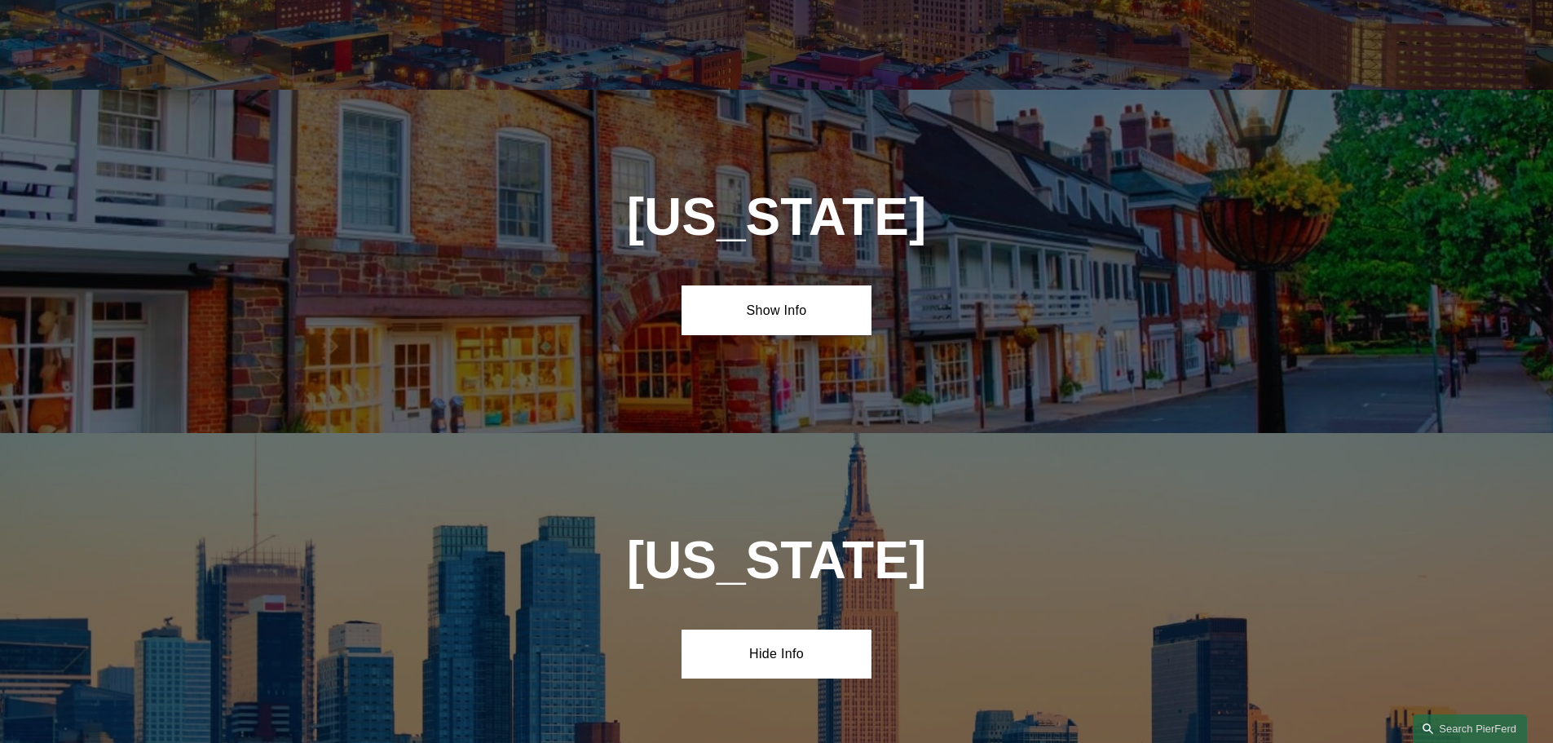
scroll to position [3790, 0]
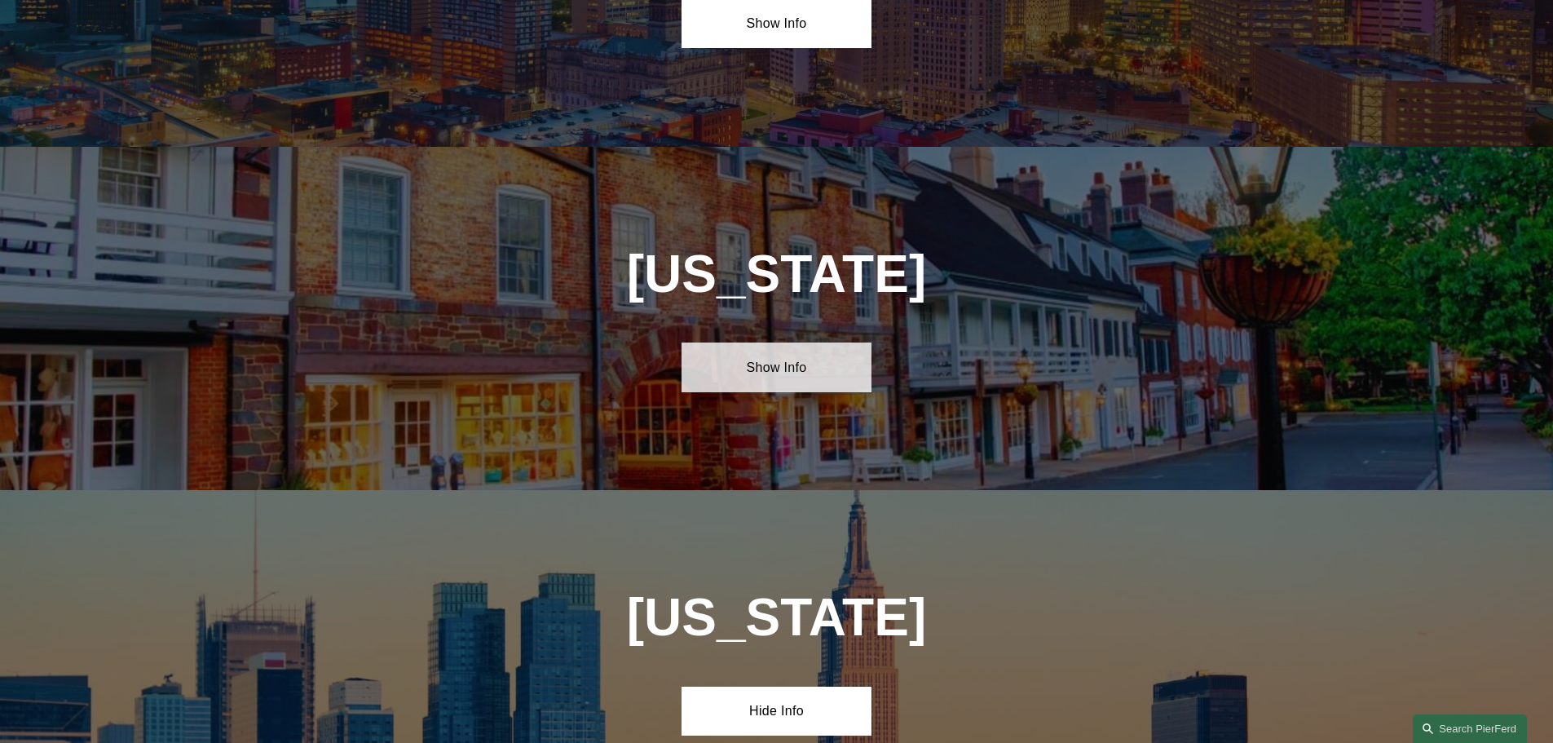
click at [777, 342] on link "Show Info" at bounding box center [777, 366] width 190 height 49
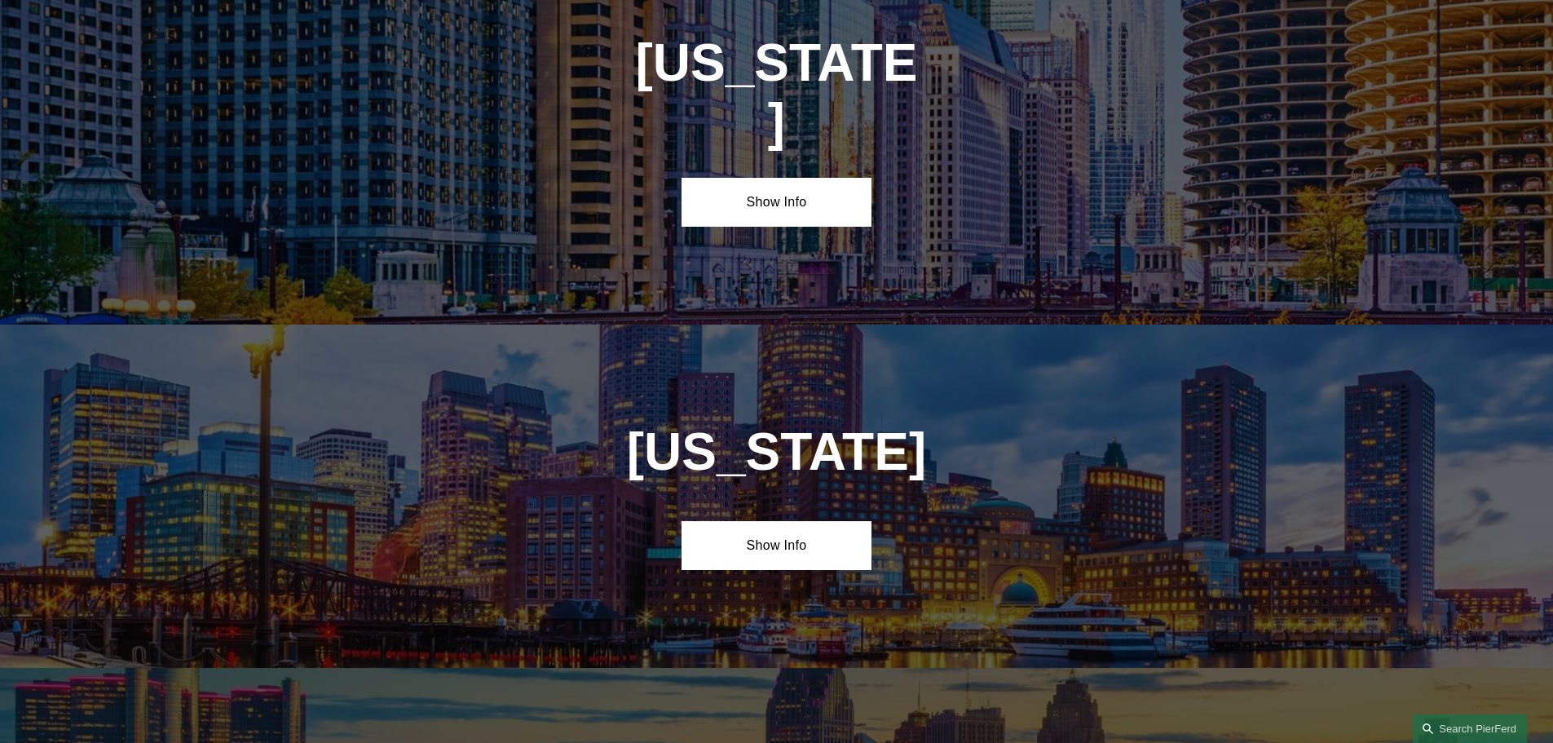
scroll to position [2893, 0]
